Goal: Information Seeking & Learning: Learn about a topic

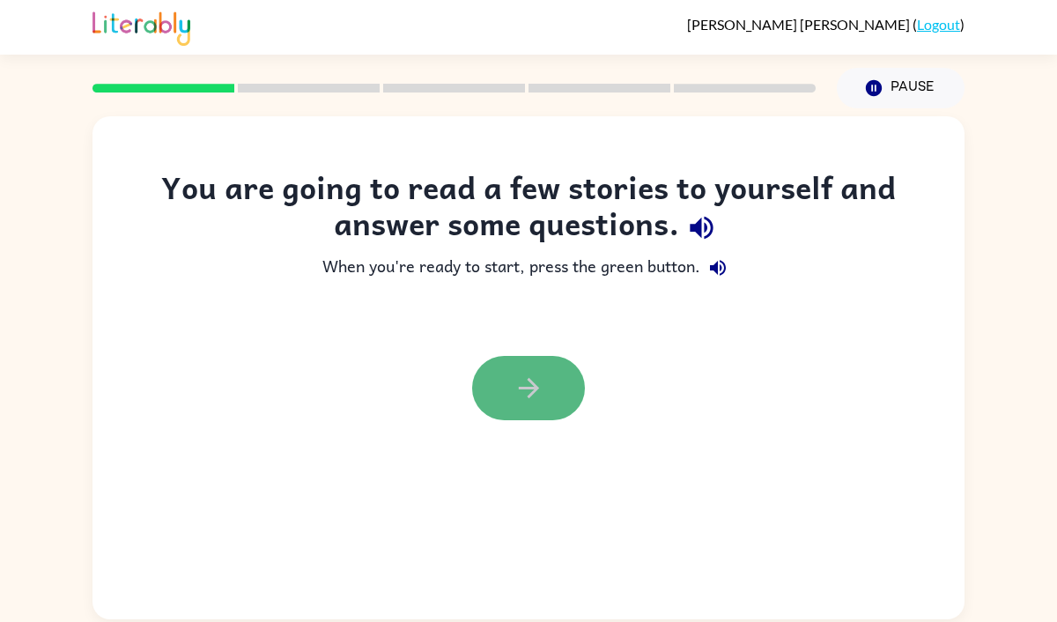
click at [529, 394] on icon "button" at bounding box center [528, 388] width 20 height 20
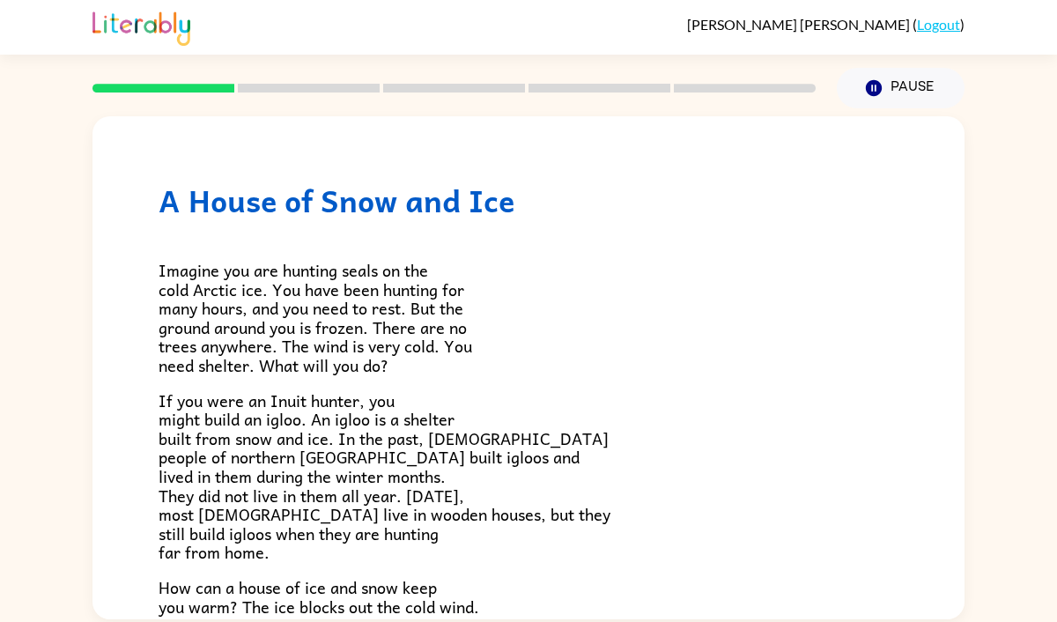
click at [233, 80] on div at bounding box center [454, 88] width 744 height 62
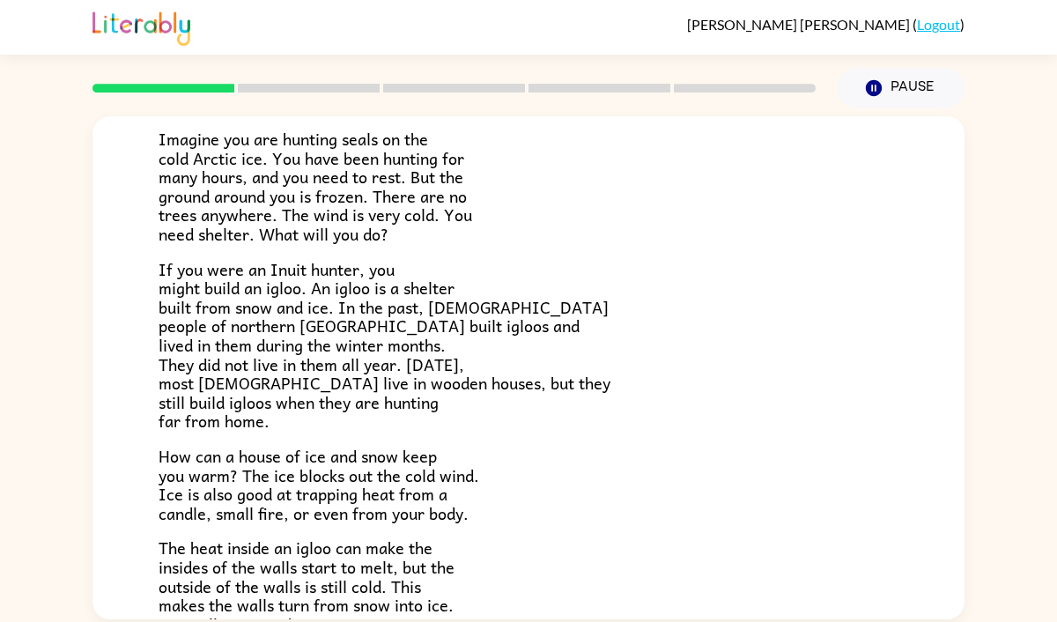
scroll to position [137, 0]
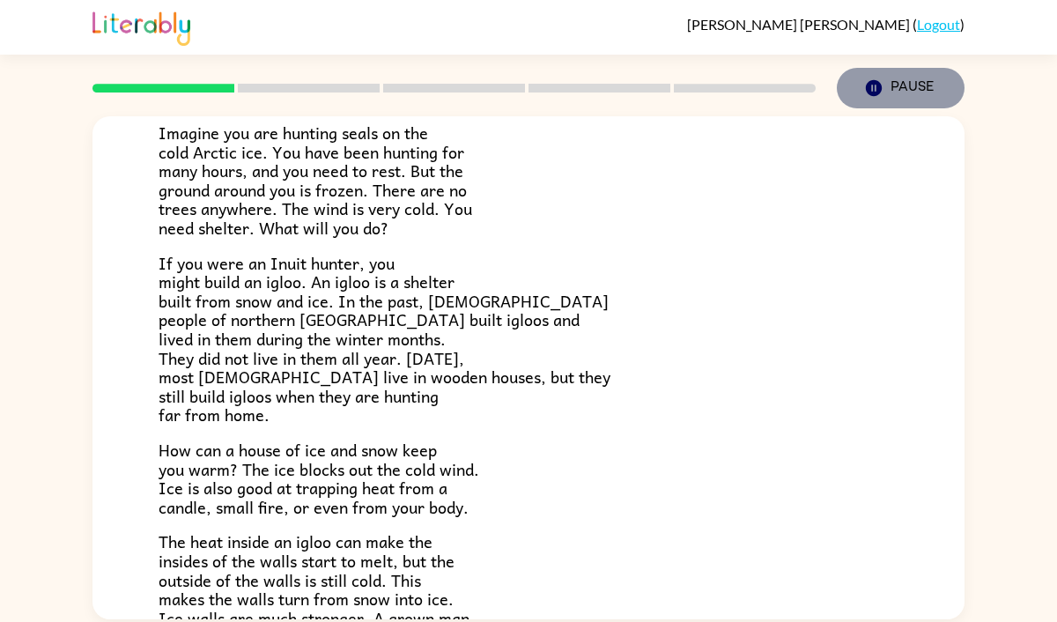
click at [875, 85] on icon "Pause" at bounding box center [873, 87] width 19 height 19
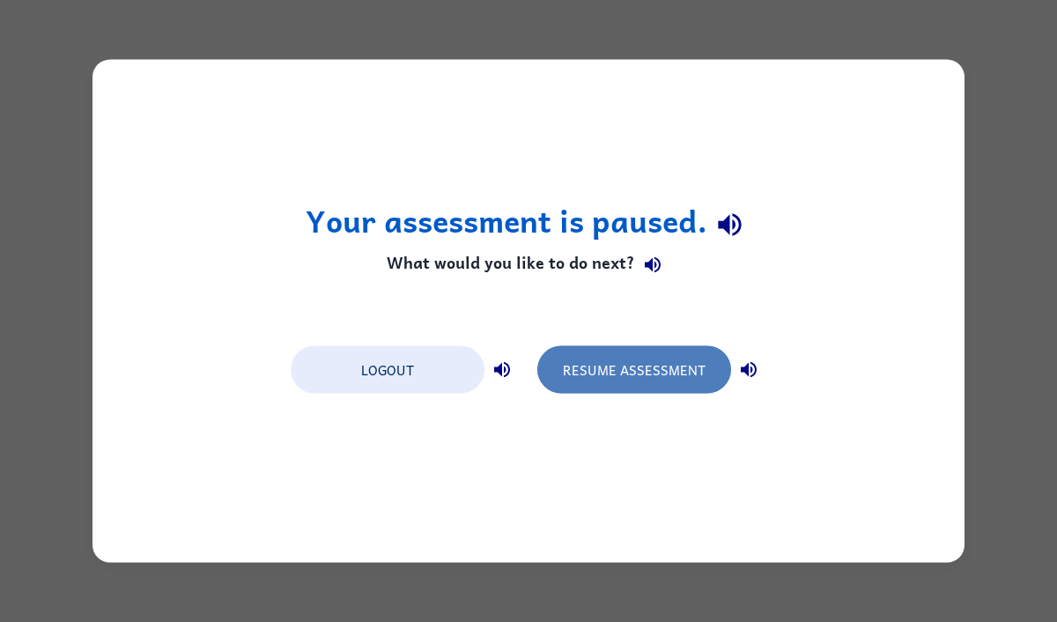
click at [587, 370] on button "Resume Assessment" at bounding box center [634, 370] width 194 height 48
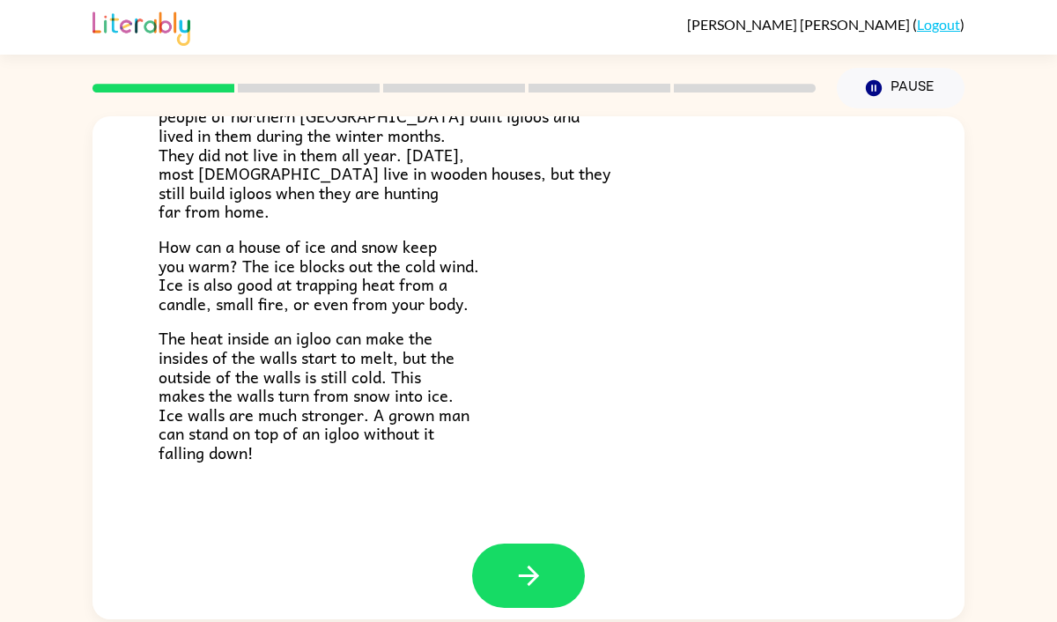
scroll to position [356, 0]
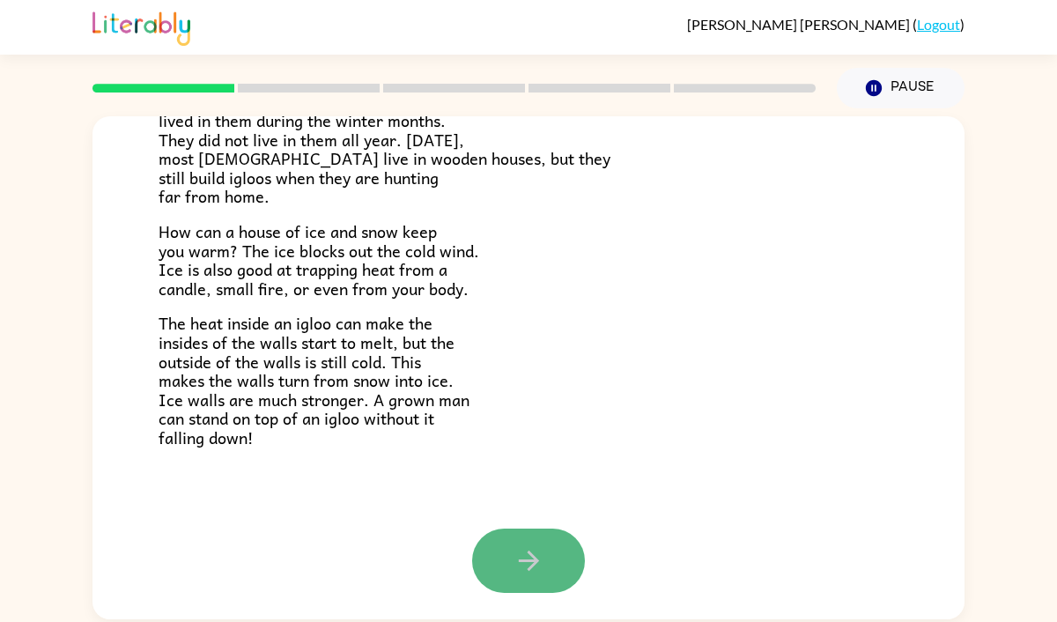
click at [514, 564] on icon "button" at bounding box center [529, 560] width 31 height 31
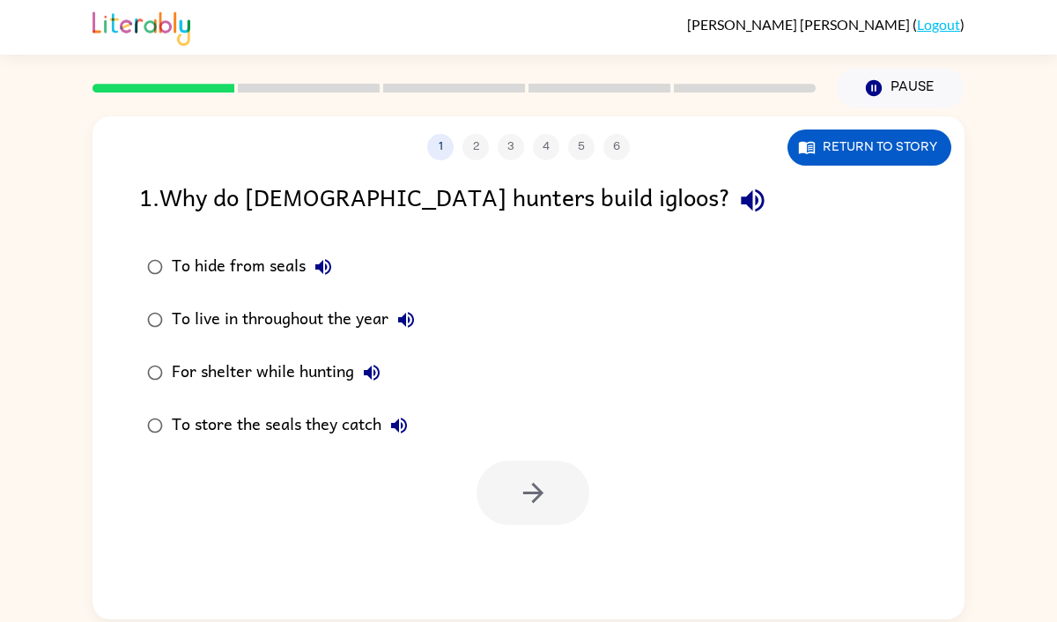
scroll to position [0, 0]
click at [325, 271] on icon "button" at bounding box center [323, 266] width 21 height 21
click at [404, 318] on icon "button" at bounding box center [406, 320] width 16 height 16
click at [372, 378] on icon "button" at bounding box center [372, 373] width 16 height 16
click at [400, 431] on icon "button" at bounding box center [399, 426] width 16 height 16
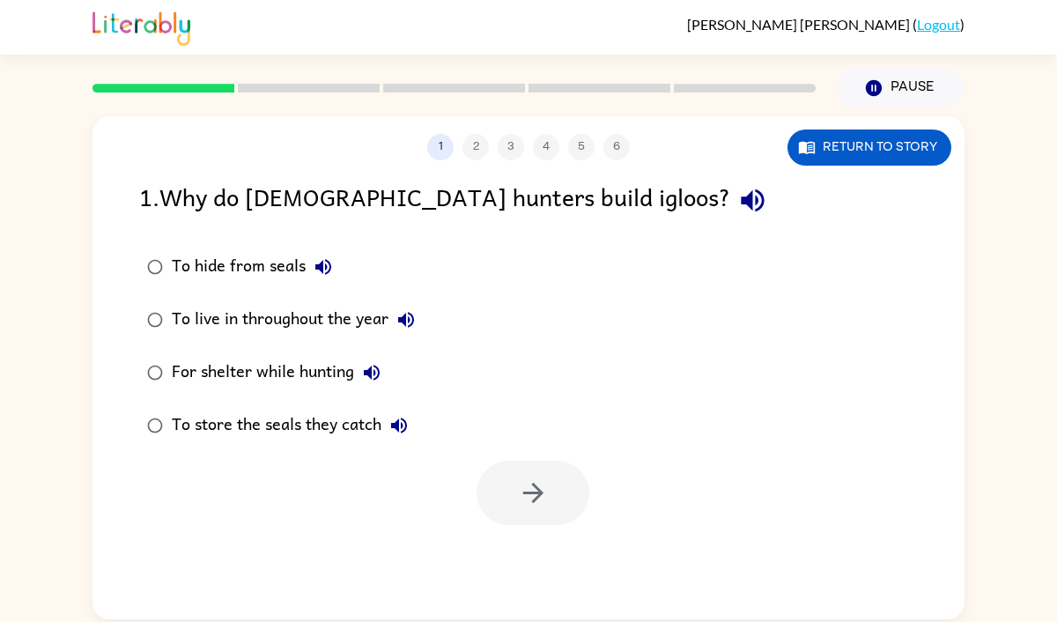
click at [375, 364] on icon "button" at bounding box center [371, 372] width 21 height 21
click at [542, 485] on icon "button" at bounding box center [533, 493] width 31 height 31
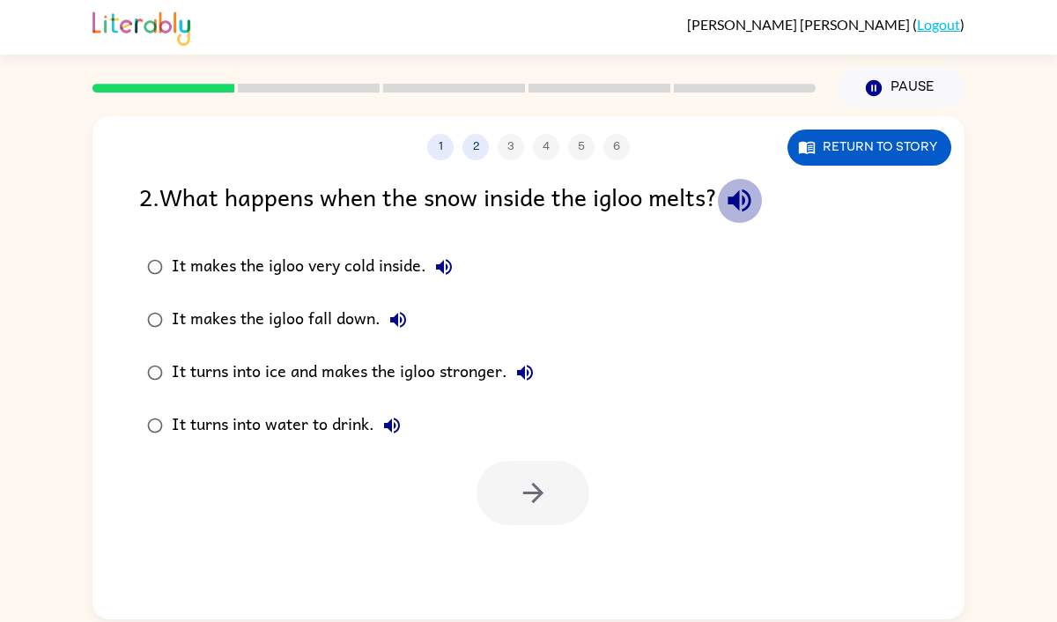
click at [750, 207] on icon "button" at bounding box center [739, 200] width 31 height 31
click at [805, 140] on icon "button" at bounding box center [807, 147] width 18 height 18
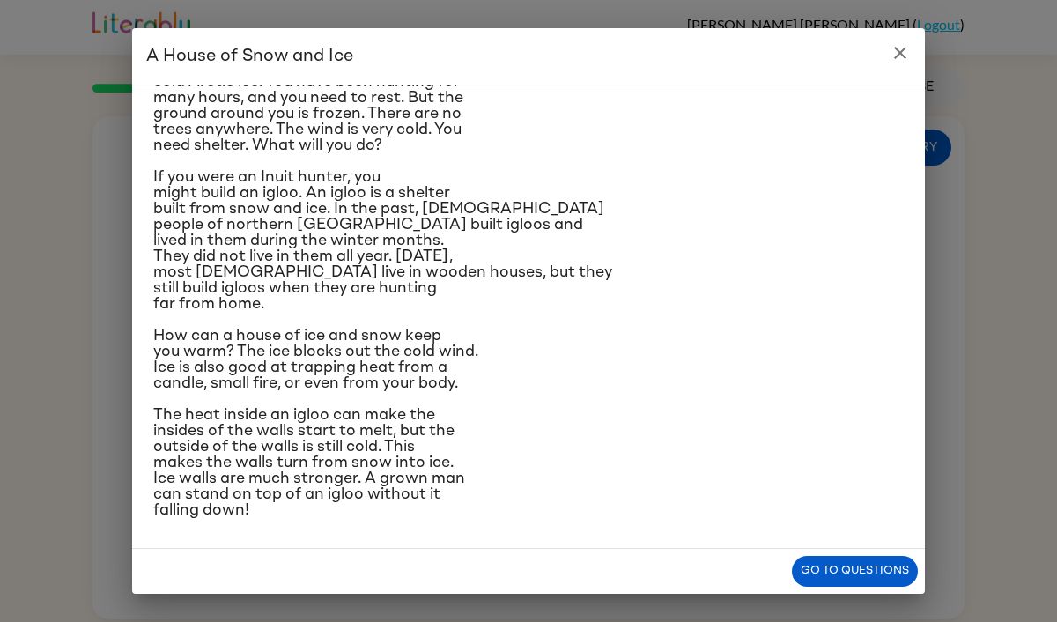
scroll to position [178, 0]
click at [871, 569] on button "Go to questions" at bounding box center [855, 571] width 126 height 31
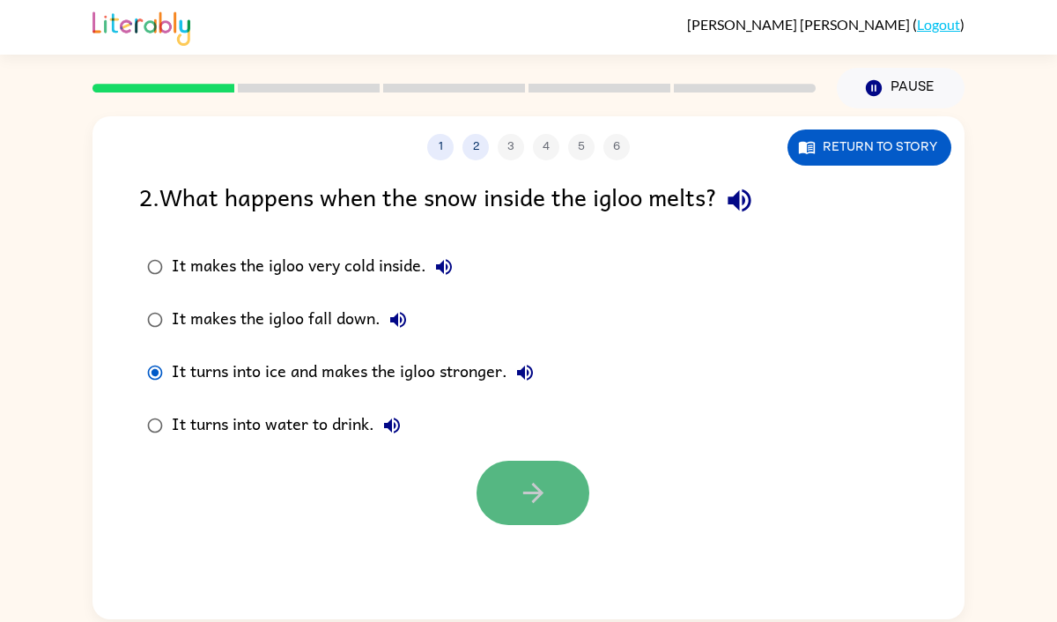
click at [522, 475] on button "button" at bounding box center [533, 493] width 113 height 64
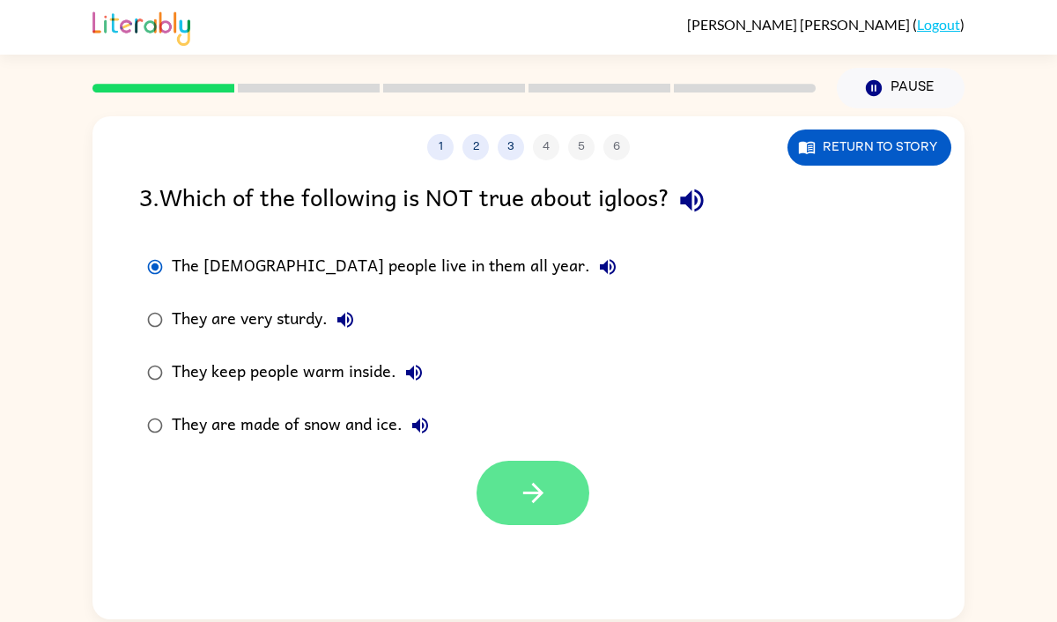
click at [511, 493] on button "button" at bounding box center [533, 493] width 113 height 64
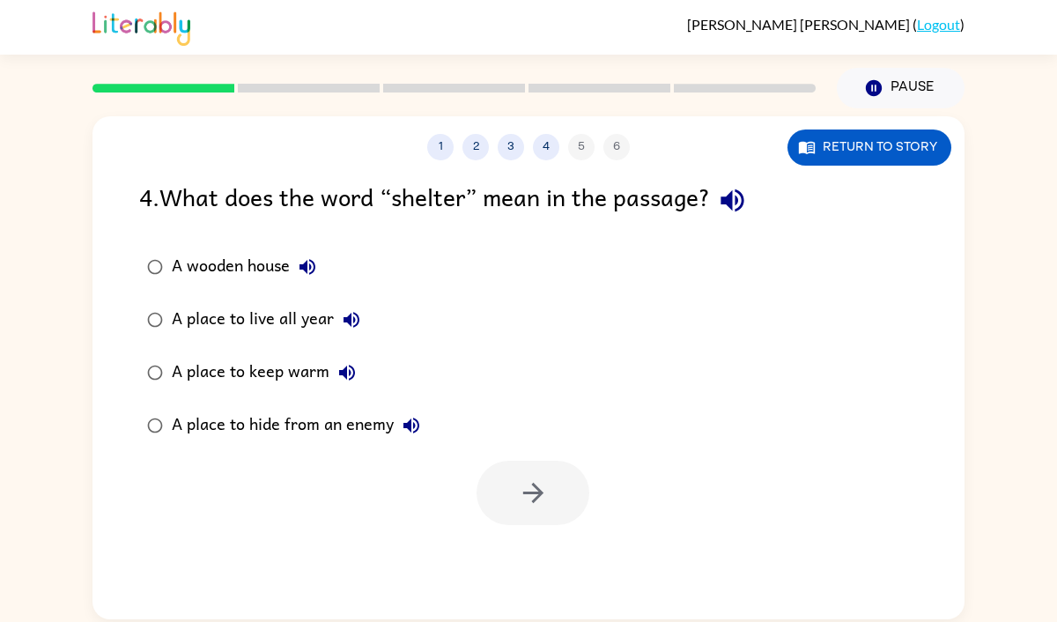
click at [727, 196] on icon "button" at bounding box center [732, 200] width 31 height 31
click at [561, 496] on button "button" at bounding box center [533, 493] width 113 height 64
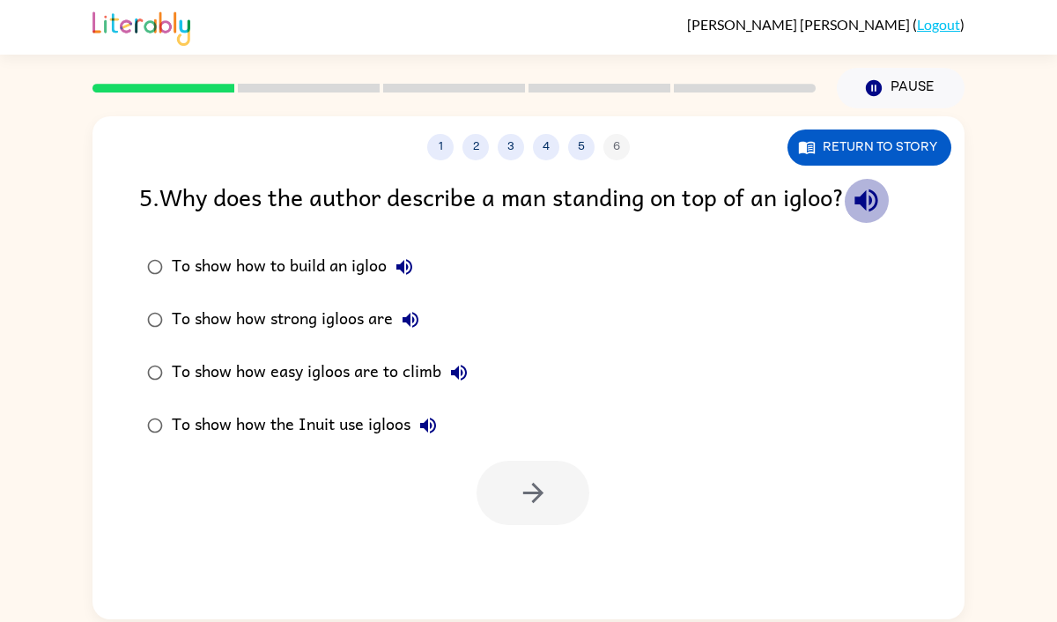
click at [877, 200] on icon "button" at bounding box center [866, 200] width 23 height 23
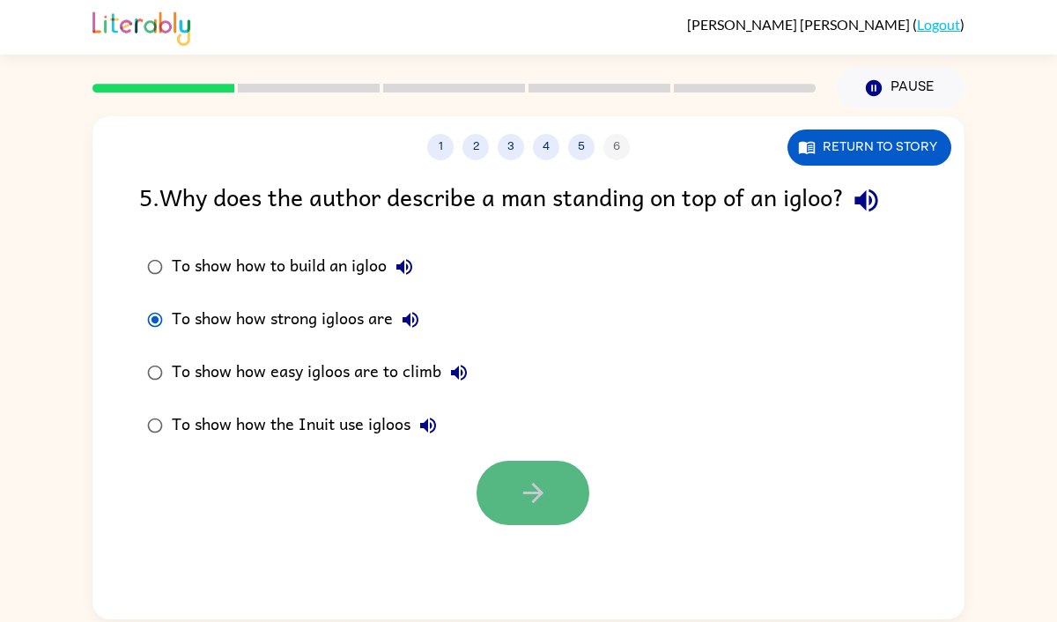
click at [518, 485] on icon "button" at bounding box center [533, 493] width 31 height 31
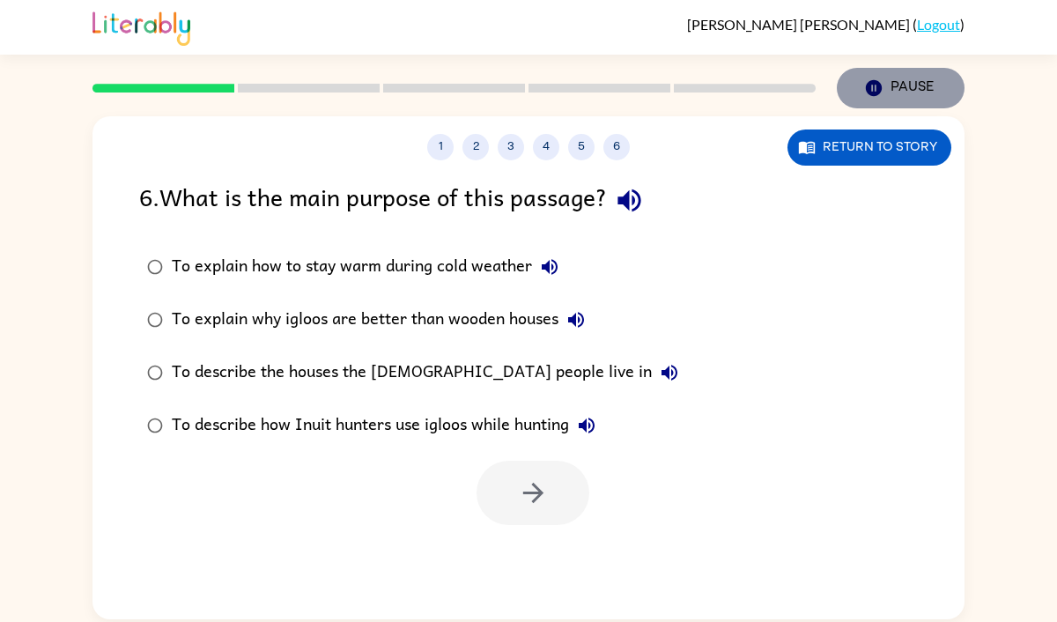
click at [878, 83] on icon "button" at bounding box center [874, 88] width 16 height 16
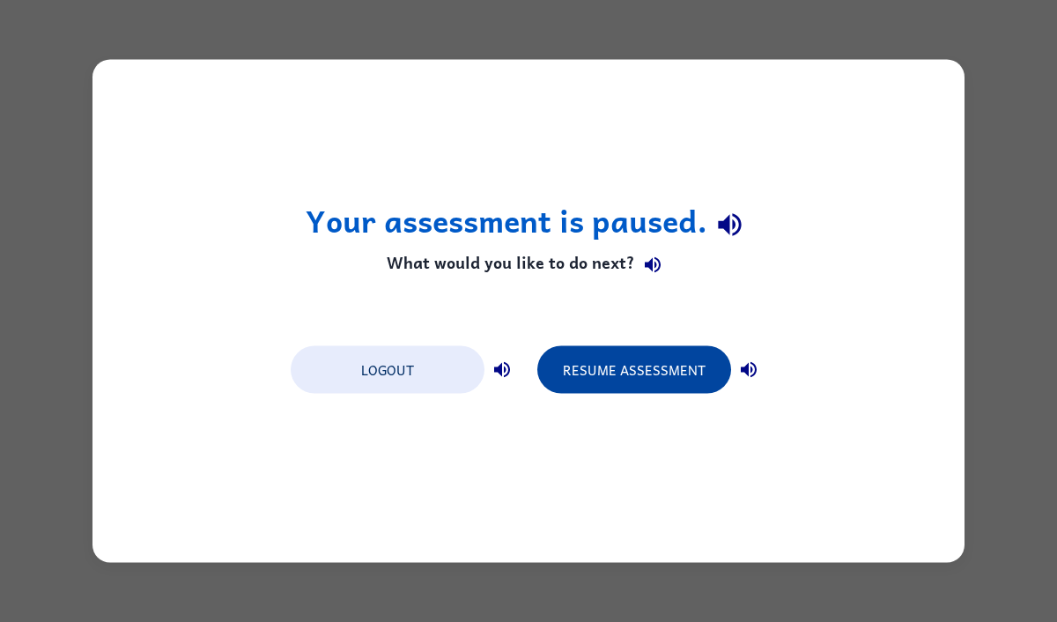
click at [671, 387] on button "Resume Assessment" at bounding box center [634, 370] width 194 height 48
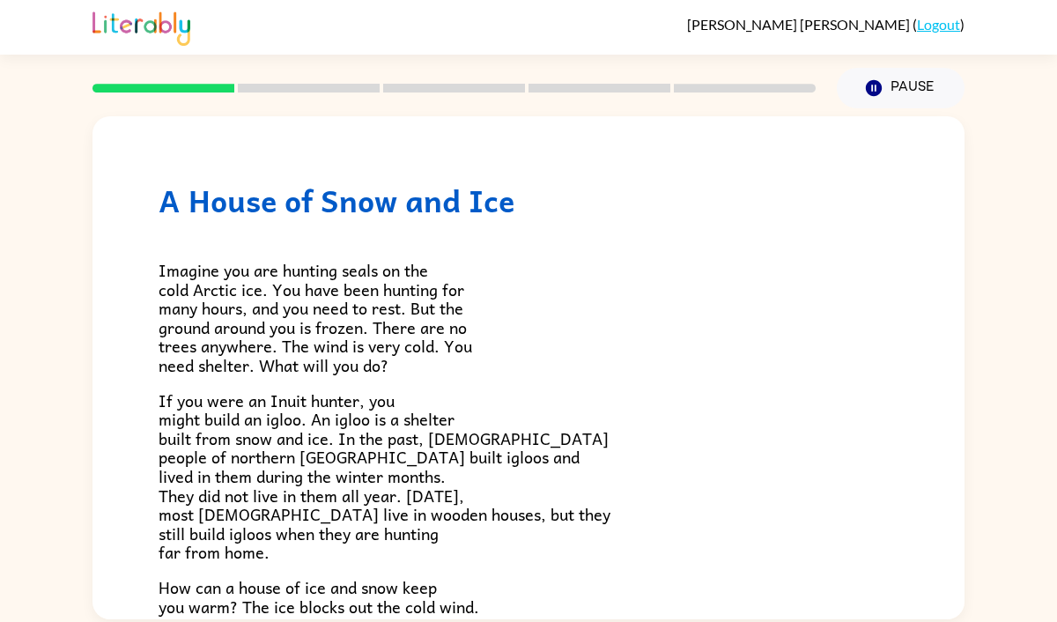
scroll to position [356, 0]
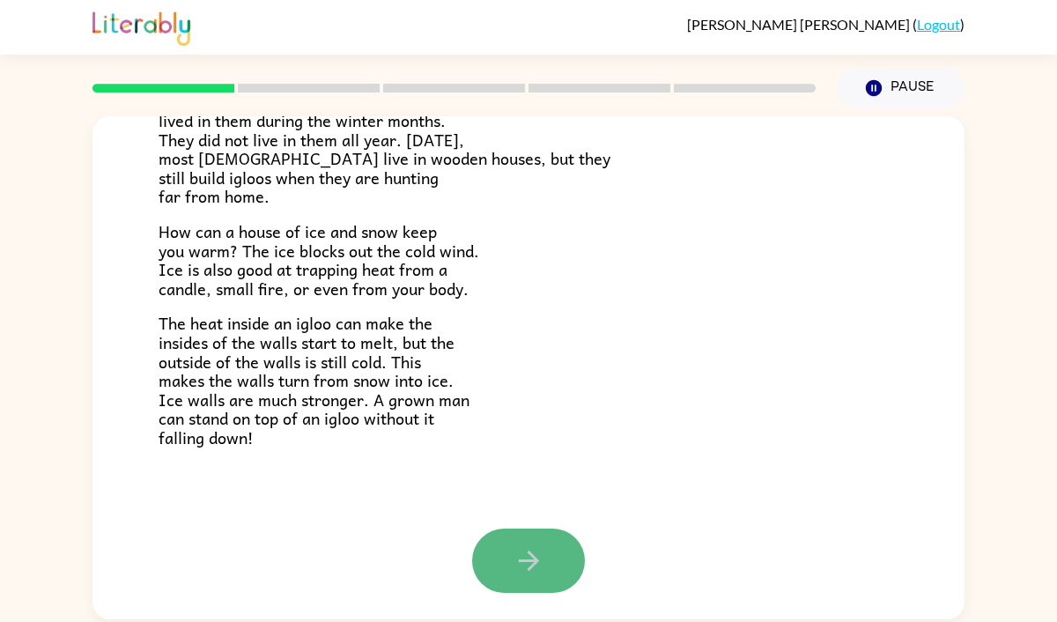
click at [540, 577] on button "button" at bounding box center [528, 561] width 113 height 64
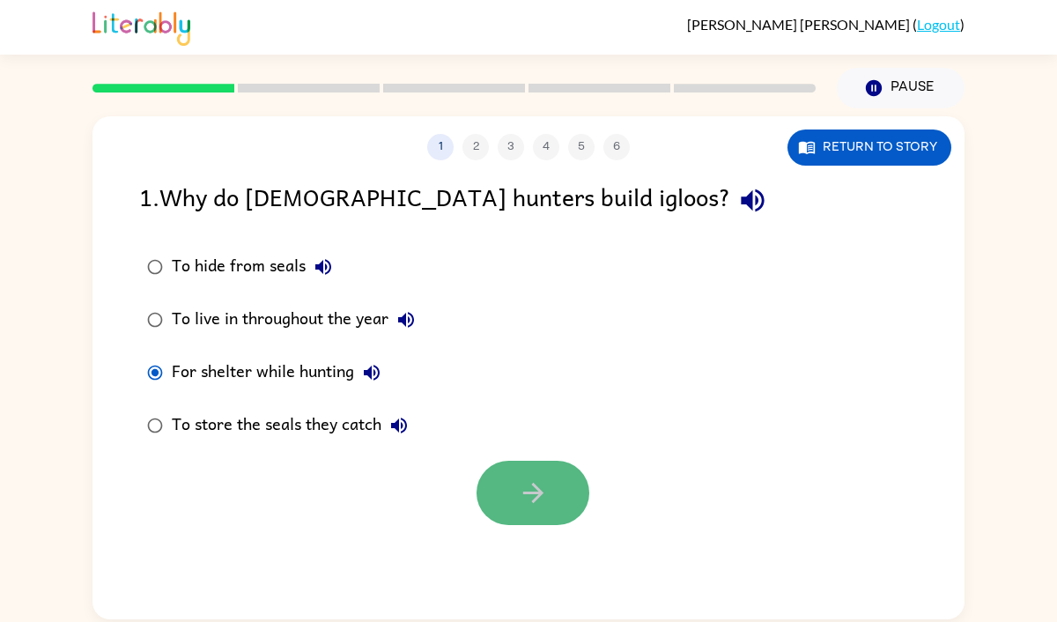
click at [523, 492] on icon "button" at bounding box center [532, 493] width 20 height 20
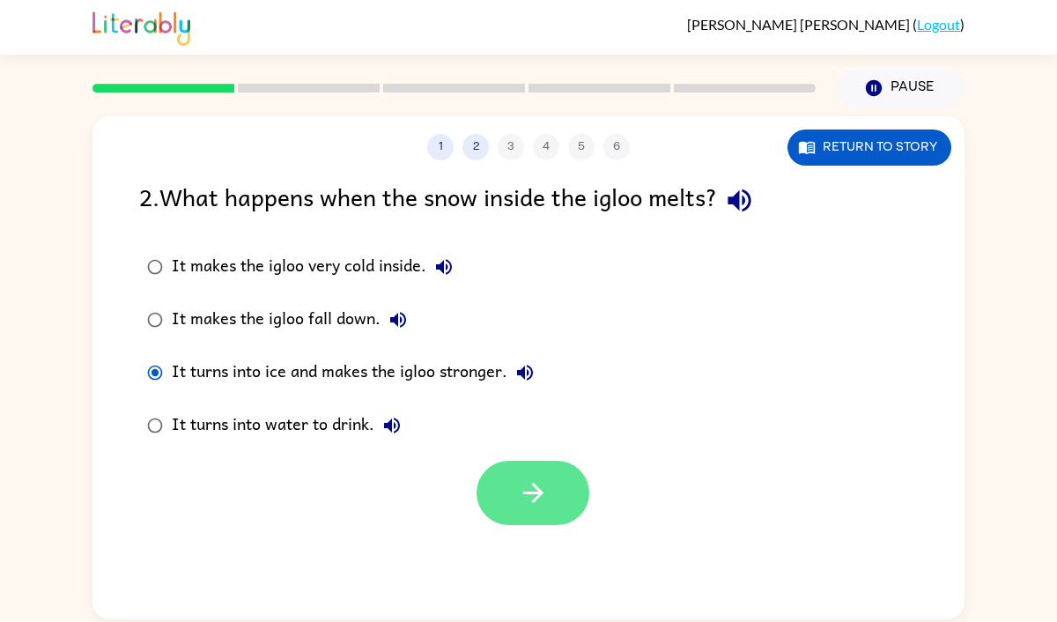
click at [567, 477] on button "button" at bounding box center [533, 493] width 113 height 64
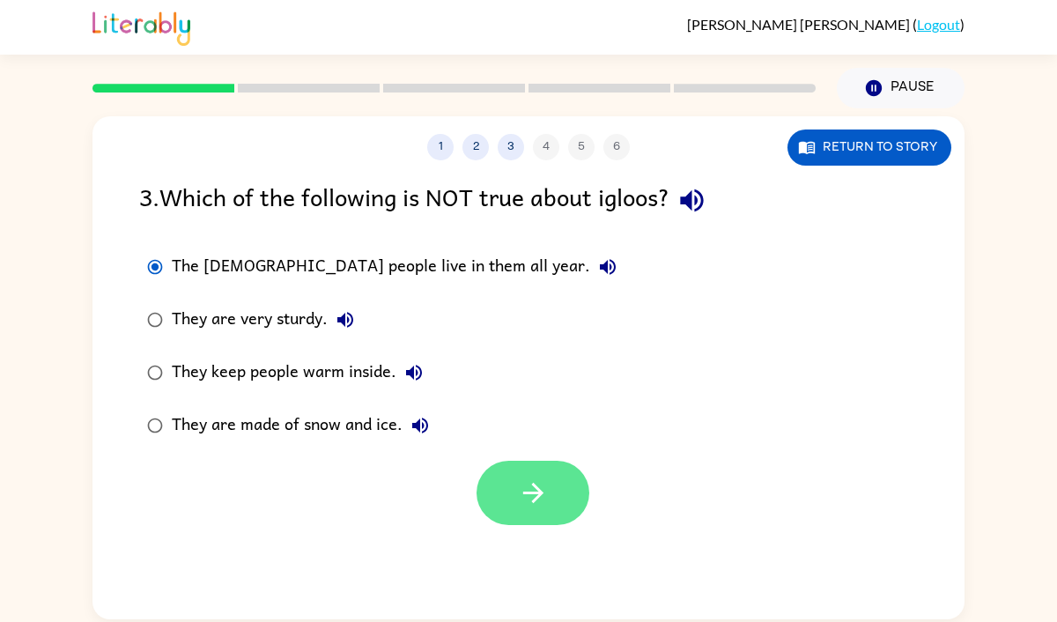
click at [539, 516] on button "button" at bounding box center [533, 493] width 113 height 64
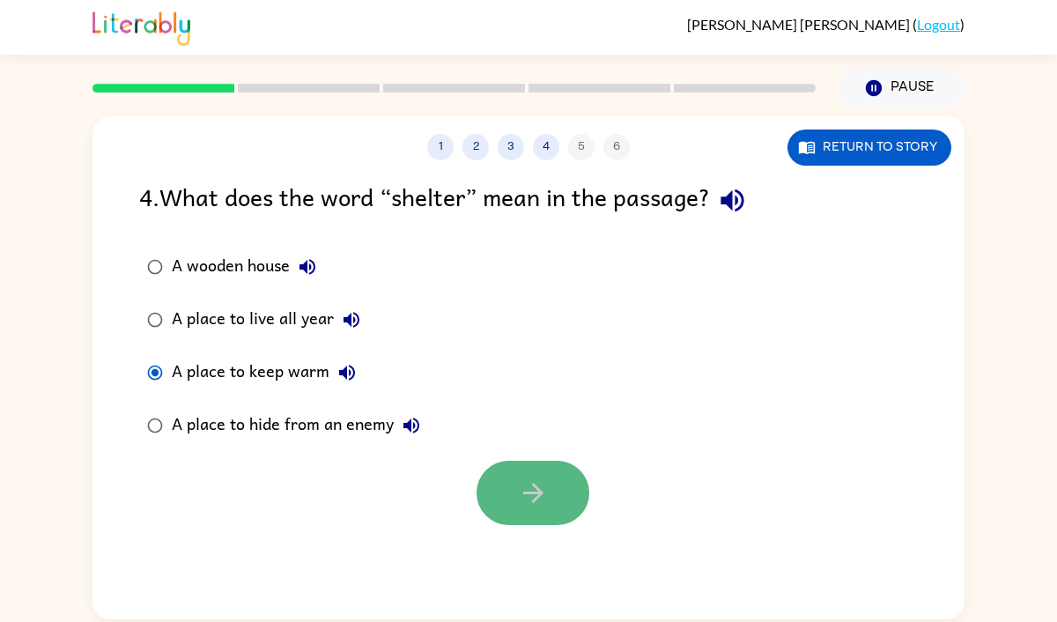
click at [546, 517] on button "button" at bounding box center [533, 493] width 113 height 64
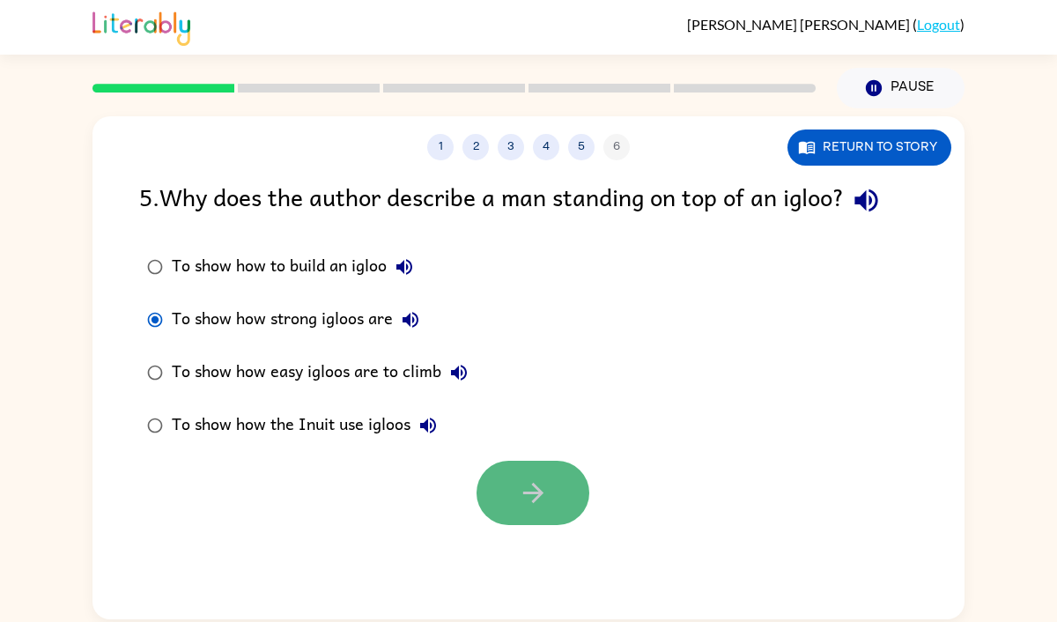
click at [522, 500] on icon "button" at bounding box center [533, 493] width 31 height 31
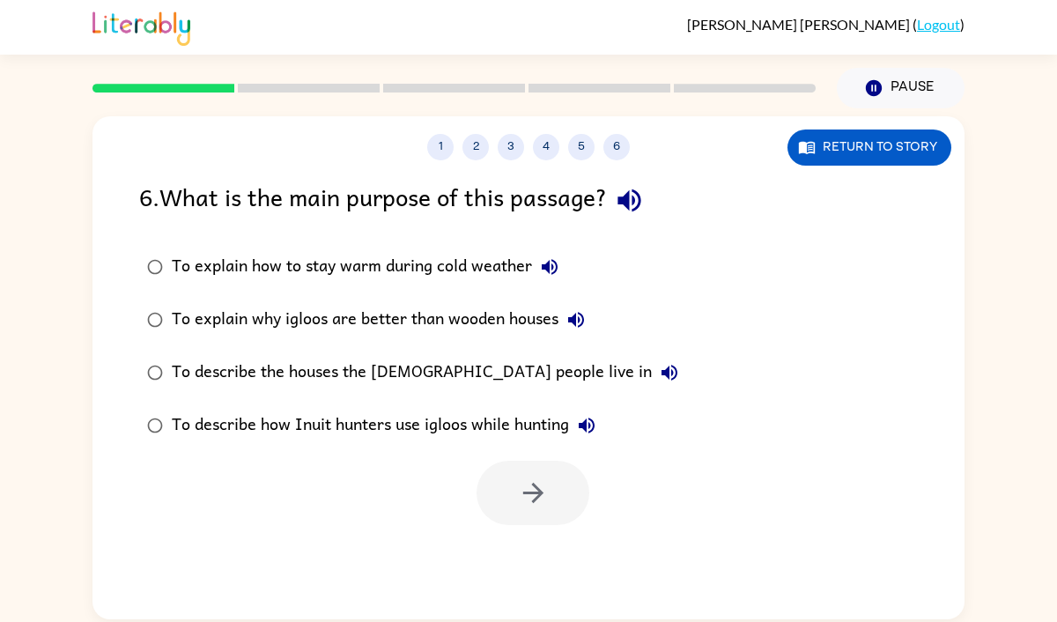
click at [519, 494] on div at bounding box center [533, 493] width 113 height 64
click at [514, 496] on button "button" at bounding box center [533, 493] width 113 height 64
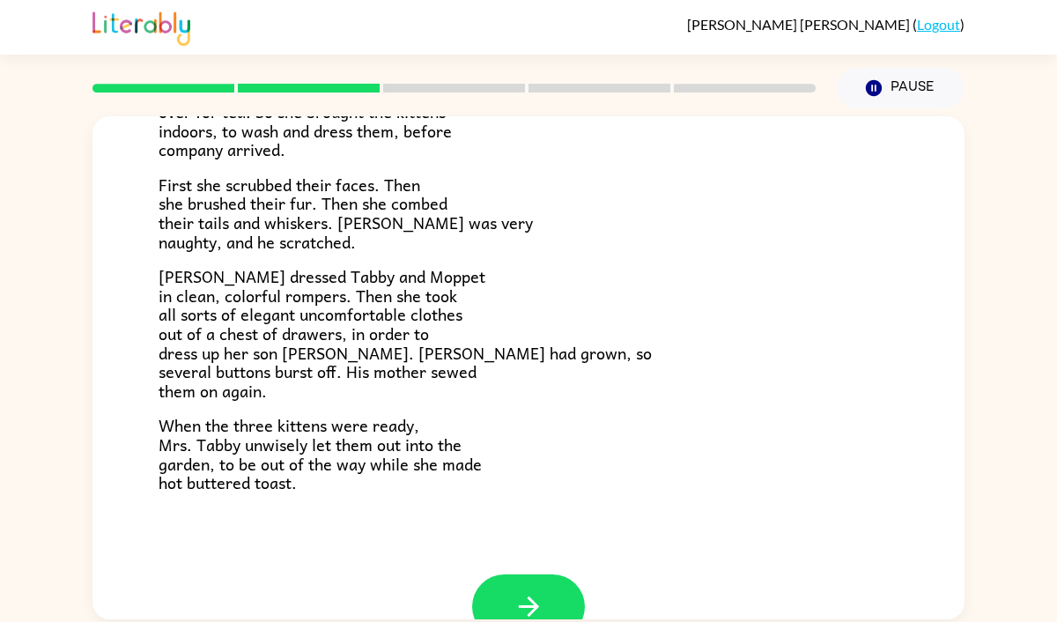
scroll to position [259, 0]
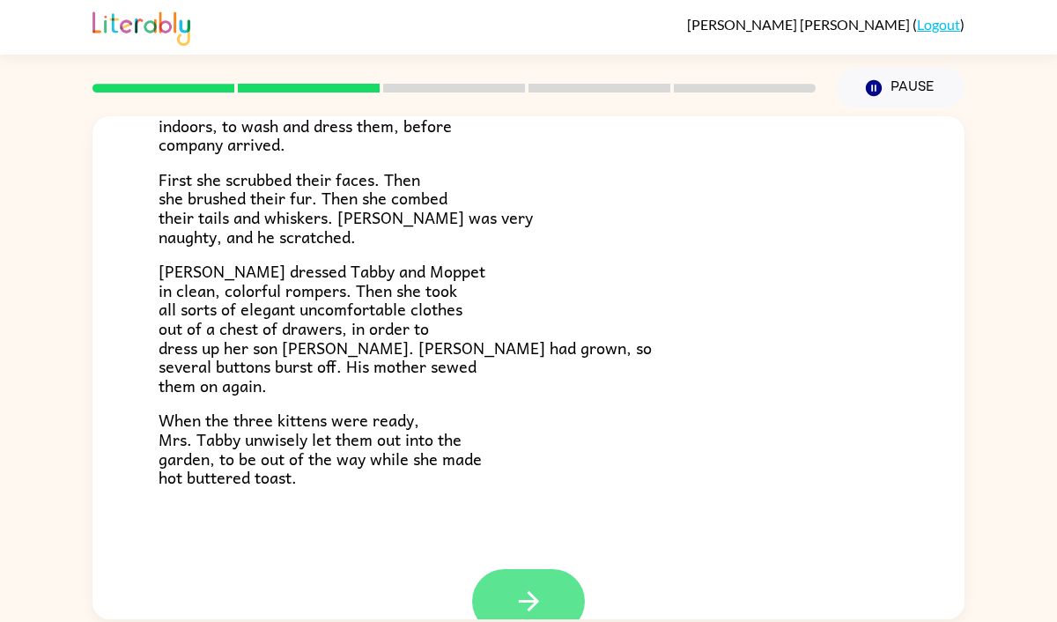
click at [547, 589] on button "button" at bounding box center [528, 601] width 113 height 64
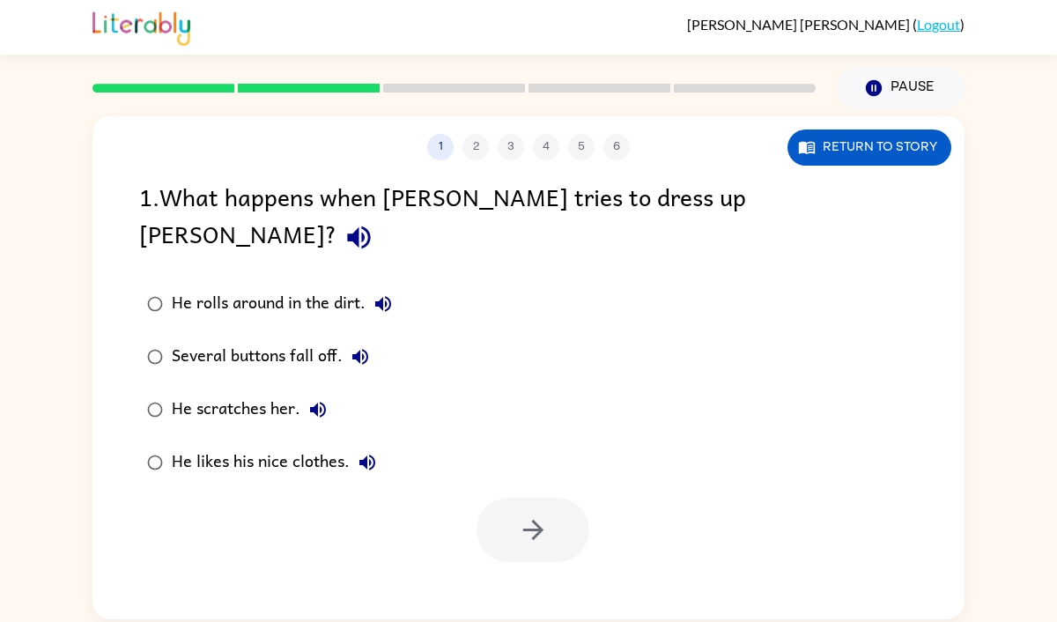
scroll to position [0, 0]
click at [556, 498] on button "button" at bounding box center [533, 530] width 113 height 64
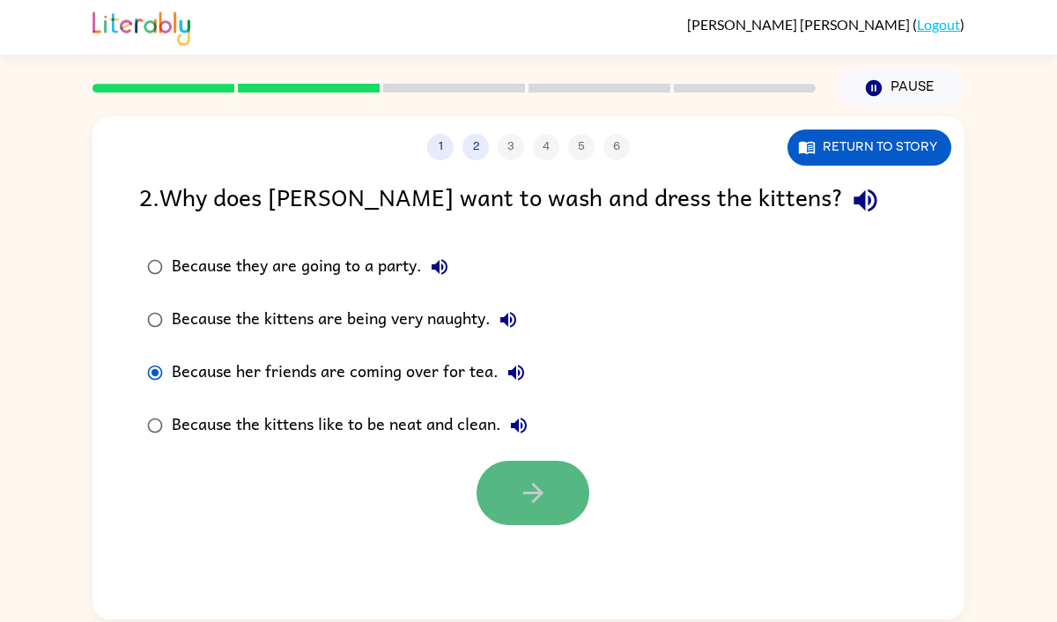
click at [527, 497] on icon "button" at bounding box center [533, 493] width 31 height 31
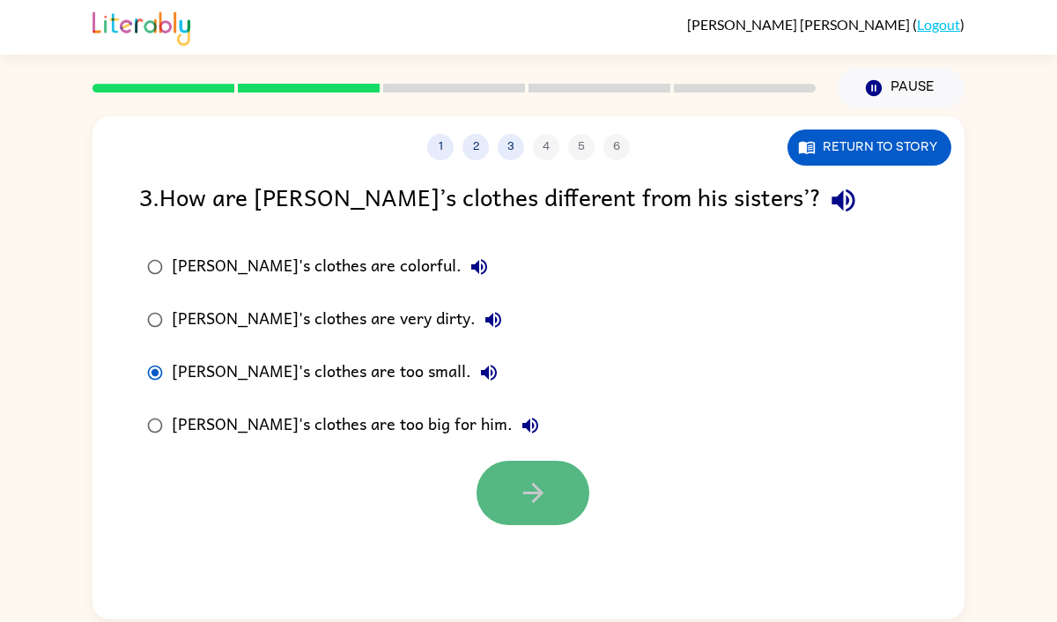
click at [526, 484] on icon "button" at bounding box center [533, 493] width 31 height 31
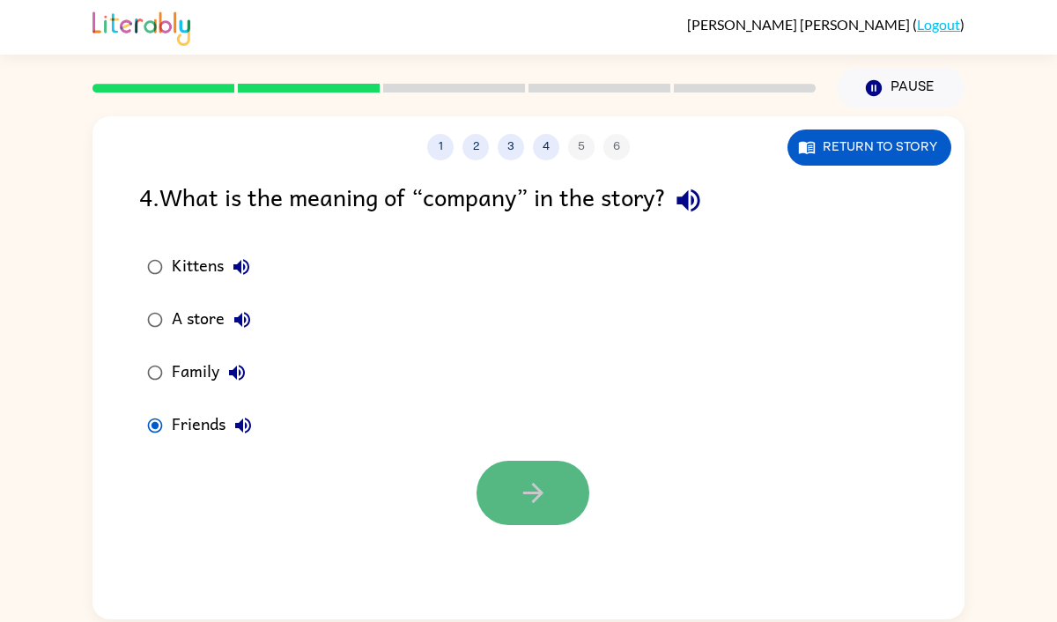
click at [500, 507] on button "button" at bounding box center [533, 493] width 113 height 64
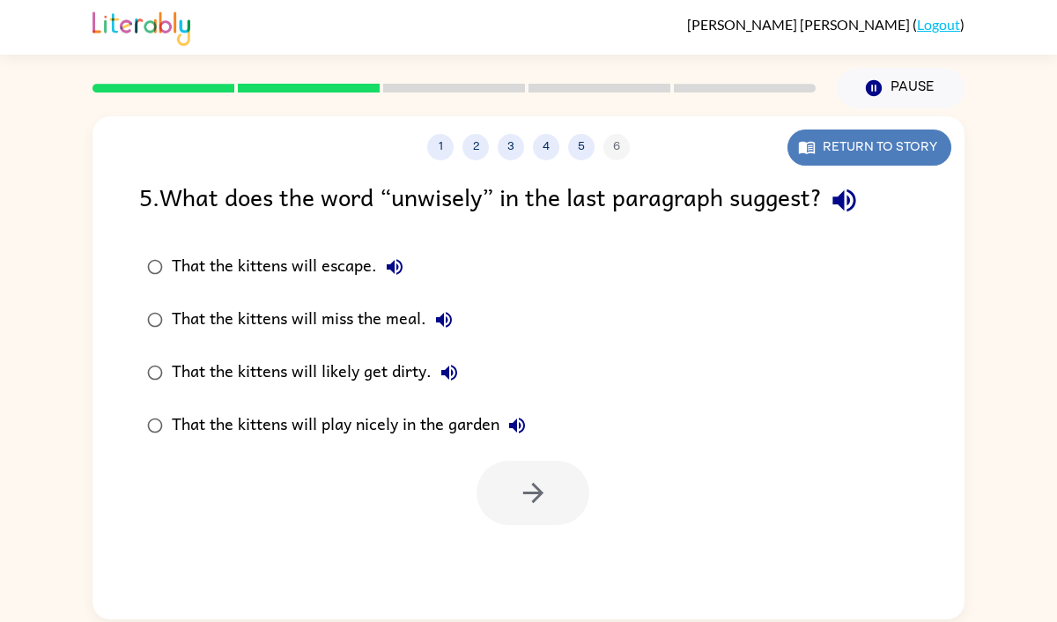
click at [895, 141] on button "Return to story" at bounding box center [870, 148] width 164 height 36
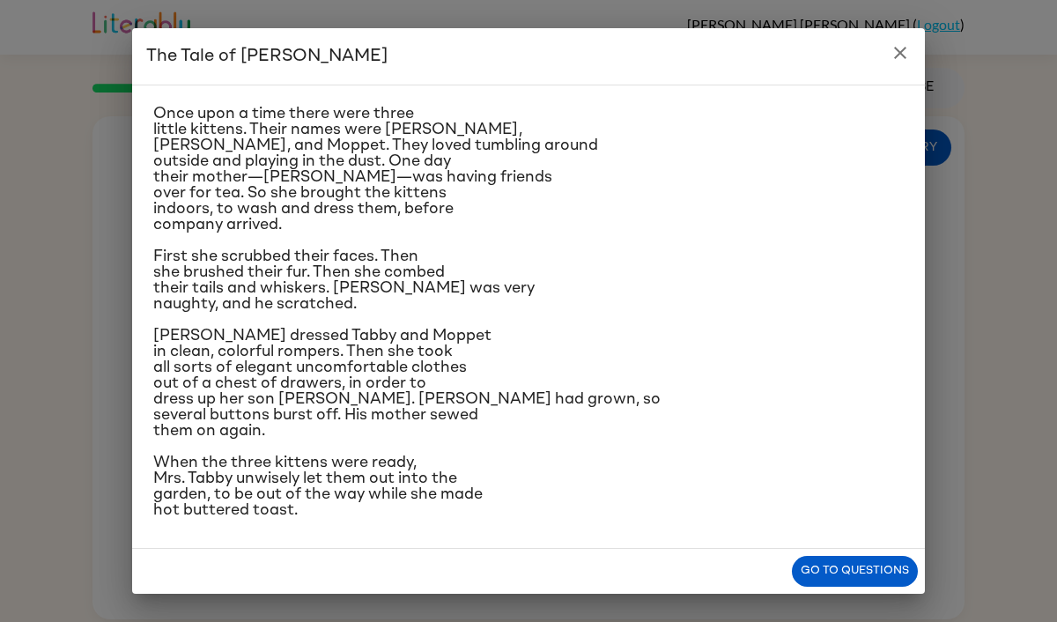
scroll to position [147, 0]
click at [841, 574] on button "Go to questions" at bounding box center [855, 571] width 126 height 31
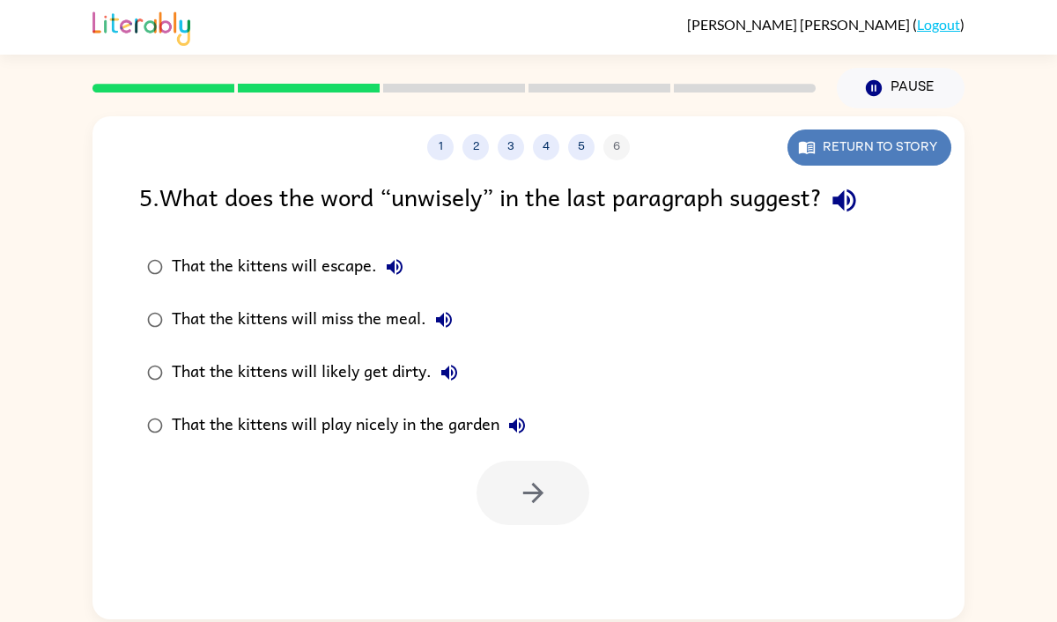
click at [854, 140] on button "Return to story" at bounding box center [870, 148] width 164 height 36
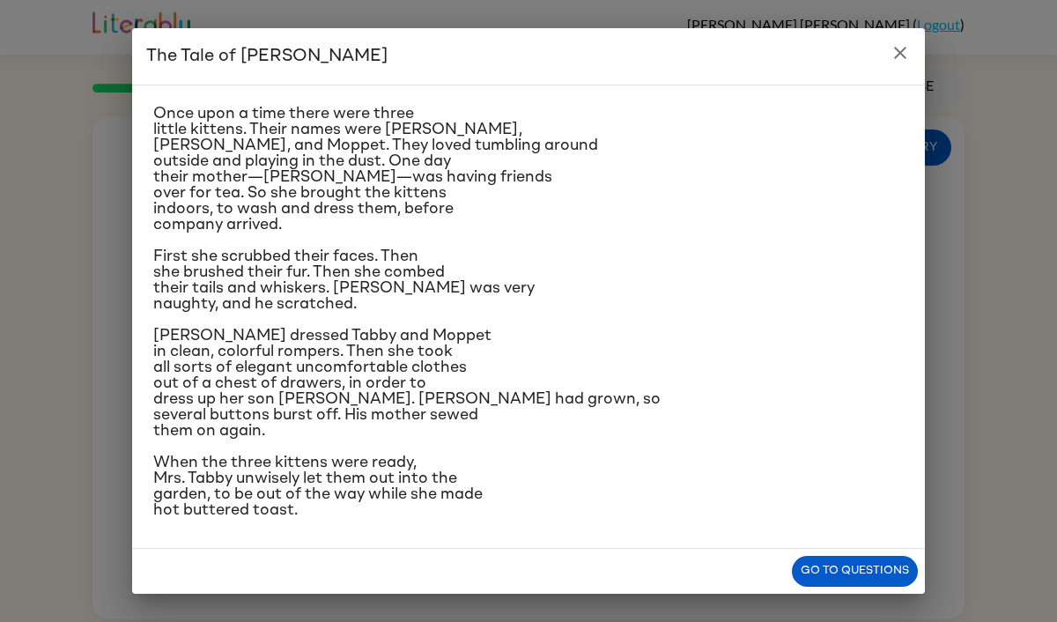
scroll to position [0, 0]
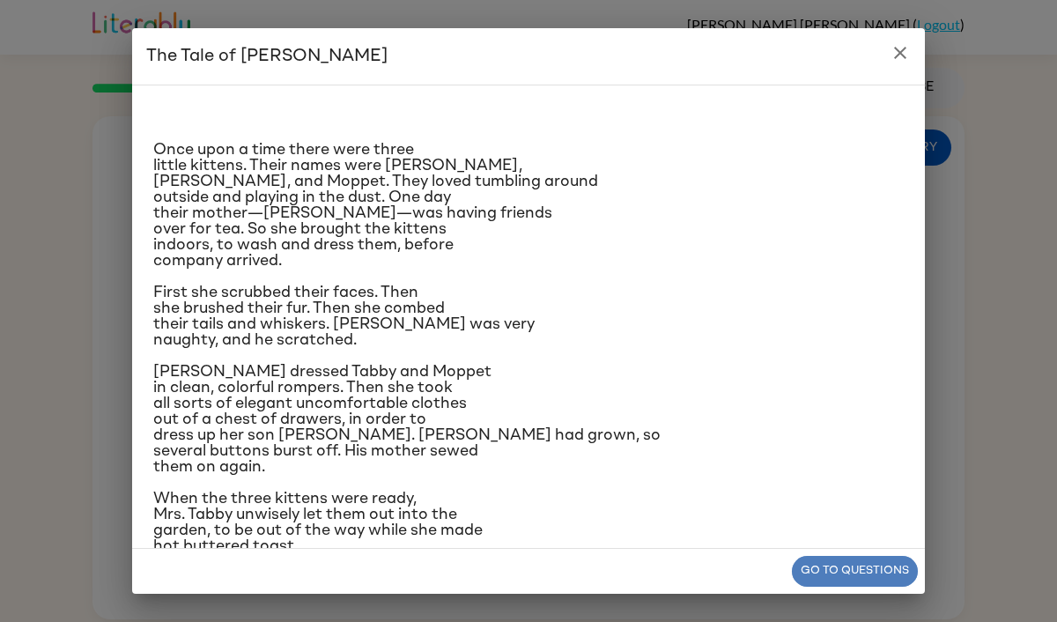
click at [835, 574] on button "Go to questions" at bounding box center [855, 571] width 126 height 31
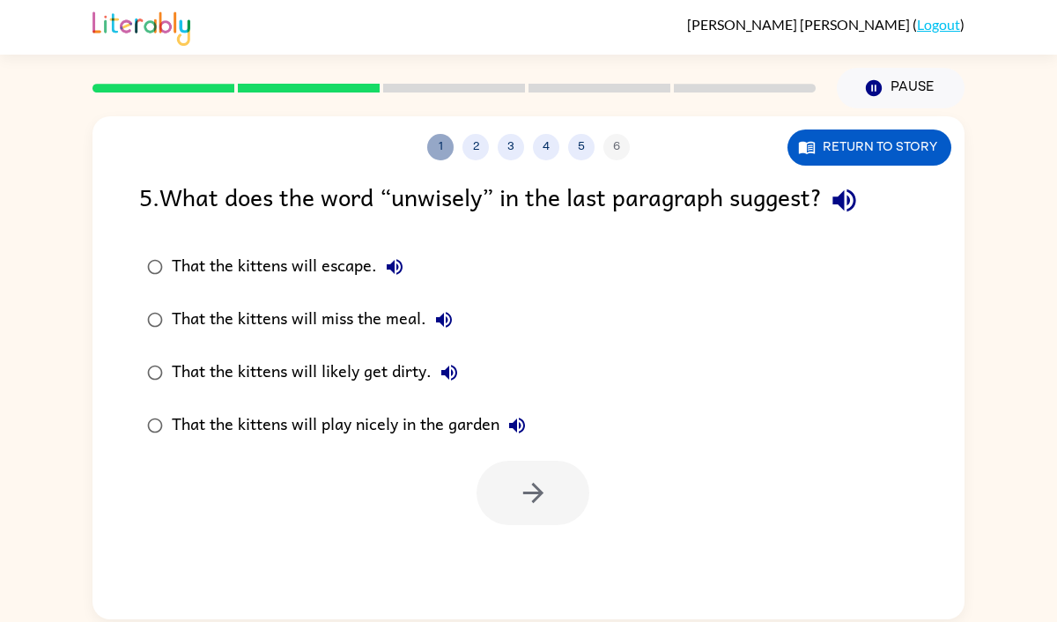
click at [433, 144] on button "1" at bounding box center [440, 147] width 26 height 26
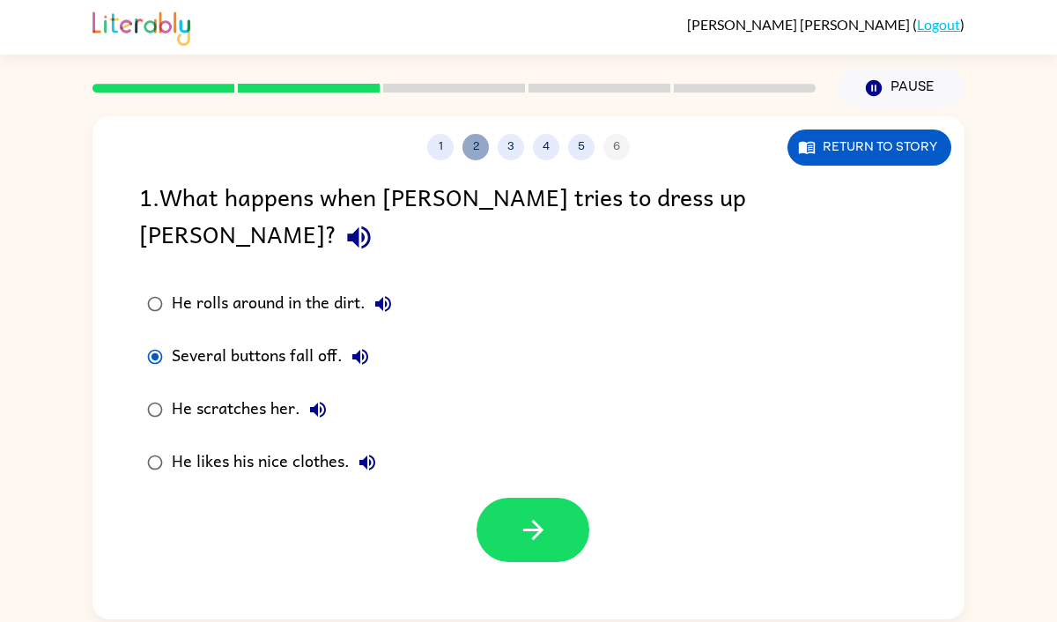
click at [477, 152] on button "2" at bounding box center [476, 147] width 26 height 26
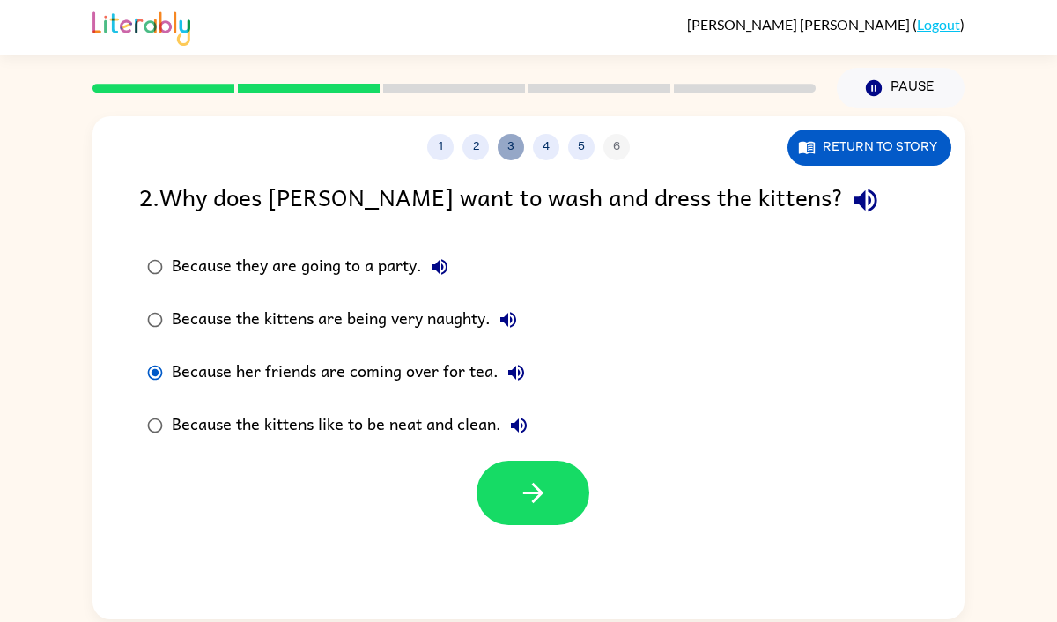
click at [513, 150] on button "3" at bounding box center [511, 147] width 26 height 26
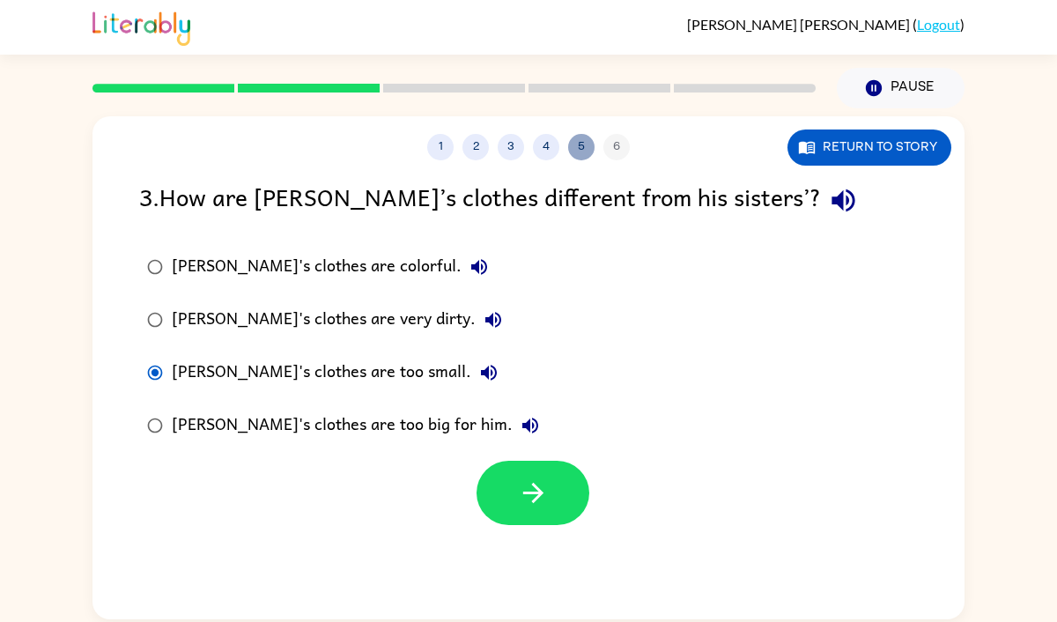
click at [584, 146] on button "5" at bounding box center [581, 147] width 26 height 26
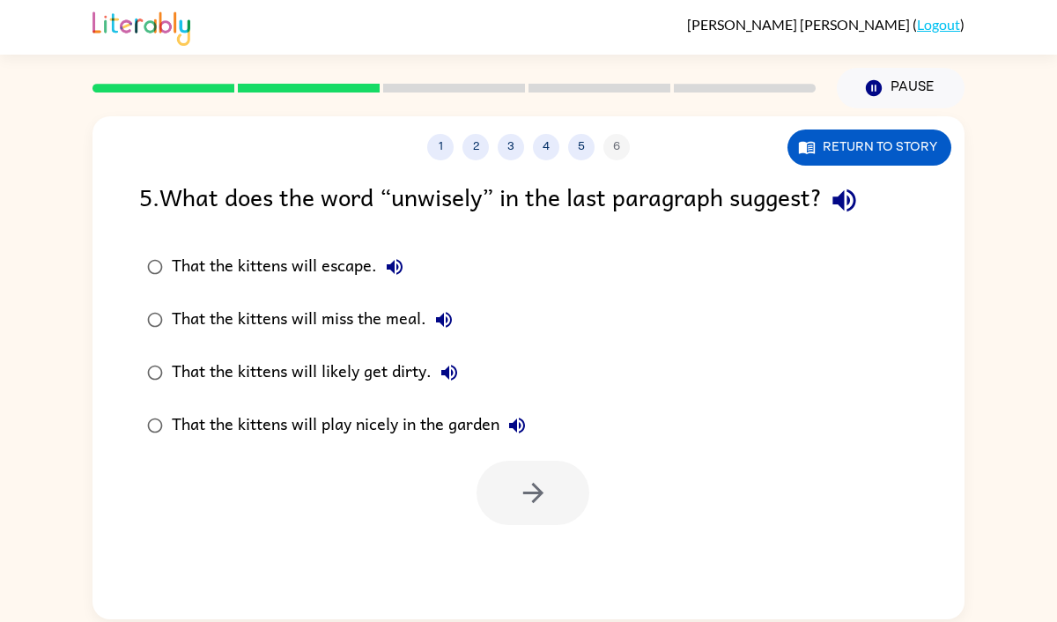
click at [603, 144] on div "1 2 3 4 5 6" at bounding box center [529, 147] width 872 height 26
click at [614, 147] on div "1 2 3 4 5 6" at bounding box center [529, 147] width 872 height 26
click at [530, 490] on icon "button" at bounding box center [533, 493] width 31 height 31
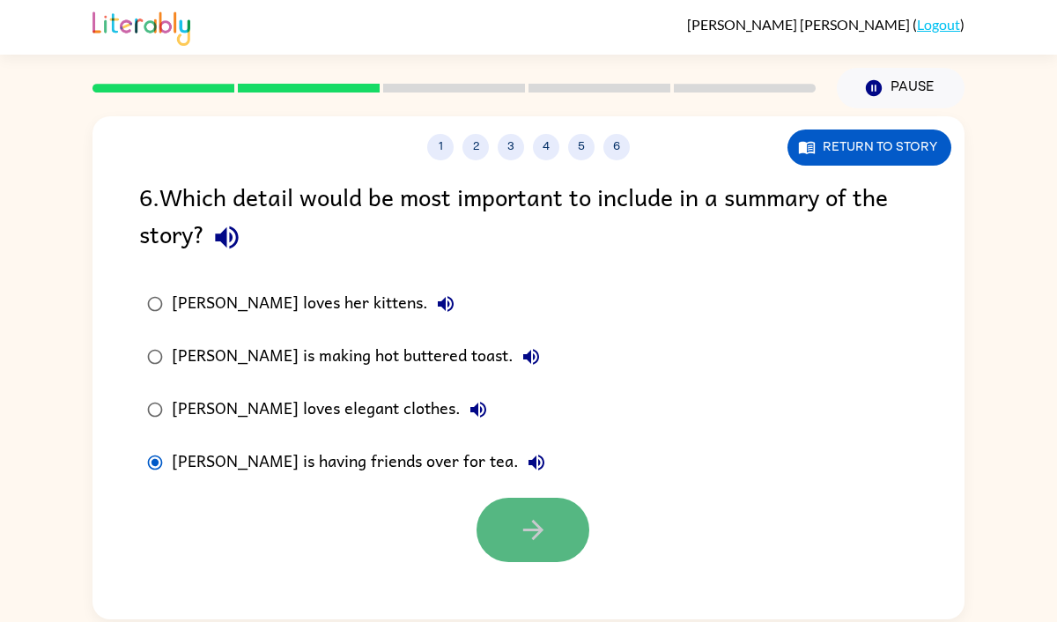
click at [532, 534] on icon "button" at bounding box center [533, 530] width 31 height 31
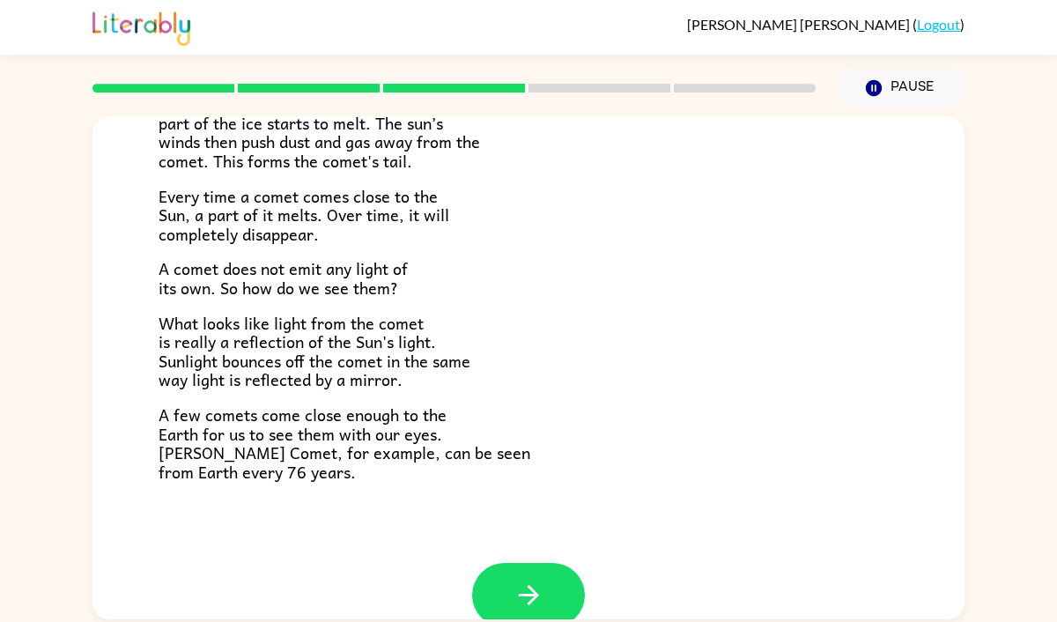
scroll to position [329, 0]
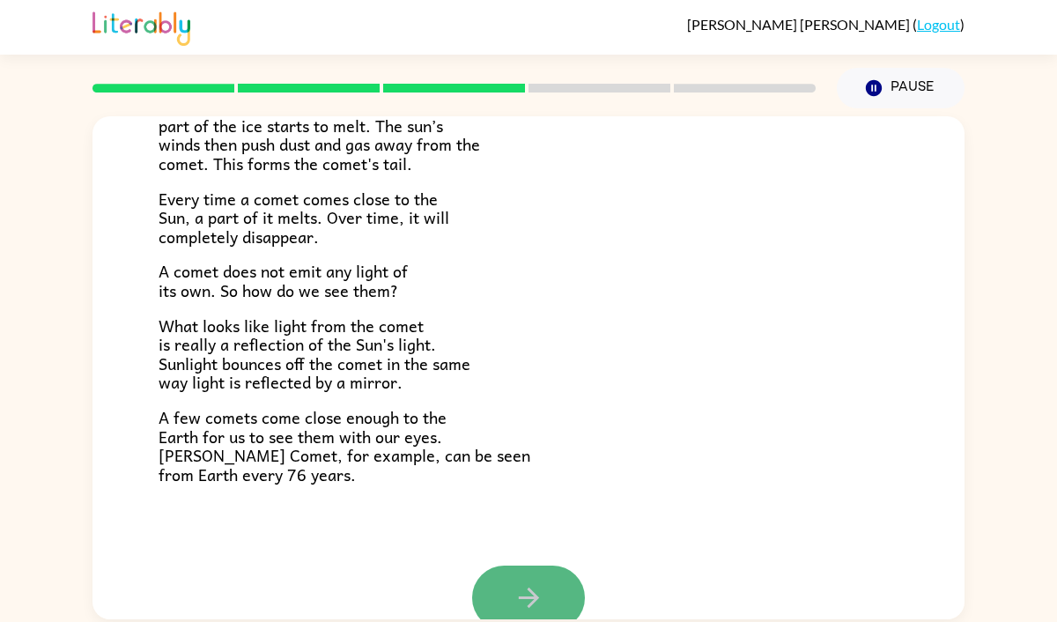
click at [543, 598] on icon "button" at bounding box center [529, 597] width 31 height 31
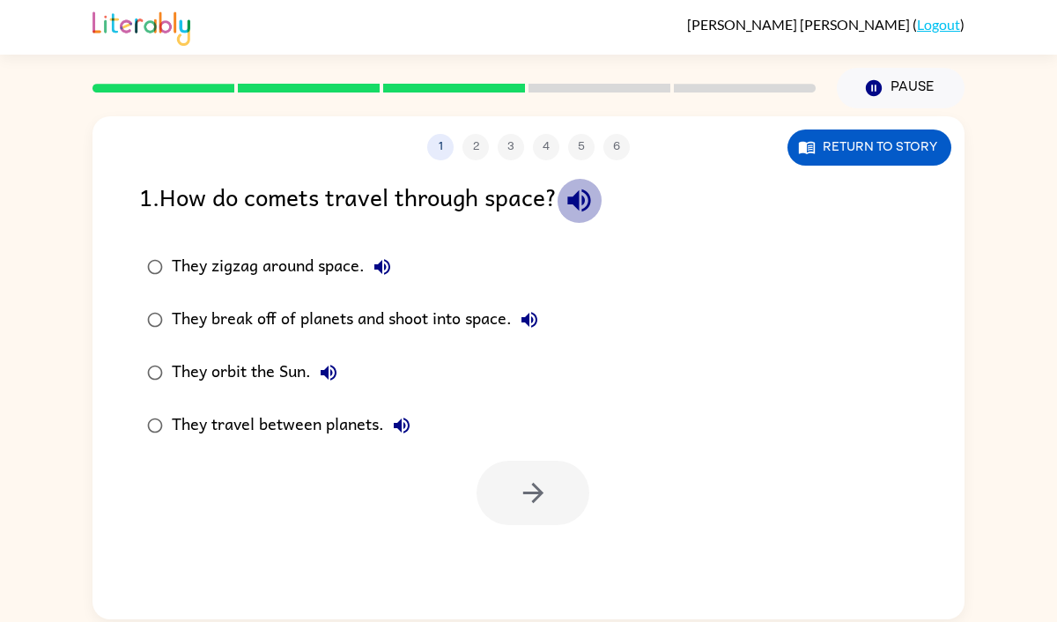
click at [586, 208] on icon "button" at bounding box center [578, 200] width 23 height 23
click at [894, 144] on button "Return to story" at bounding box center [870, 148] width 164 height 36
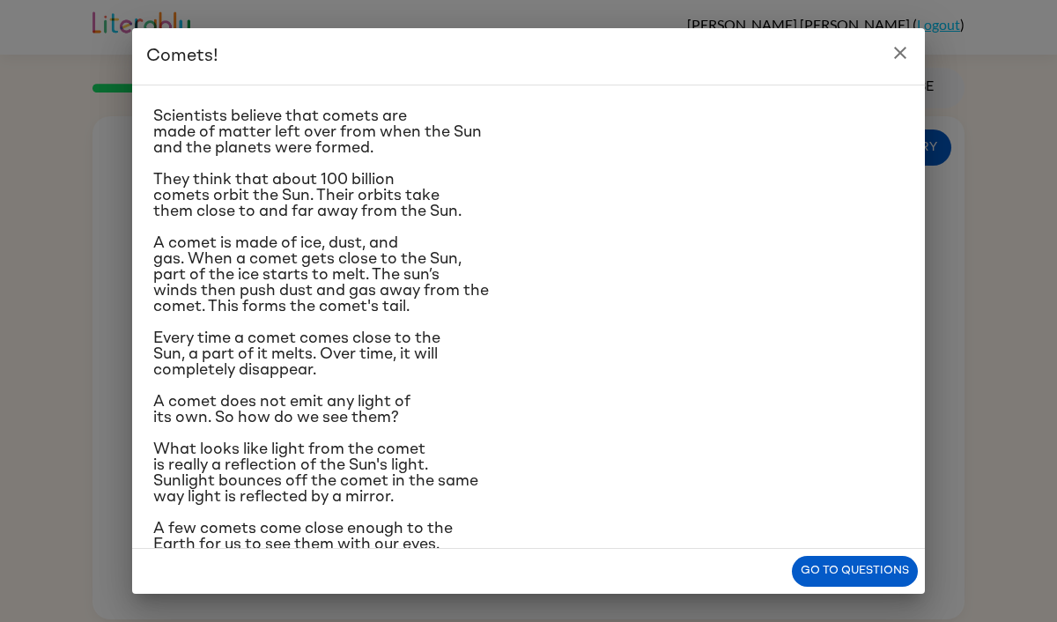
scroll to position [25, 0]
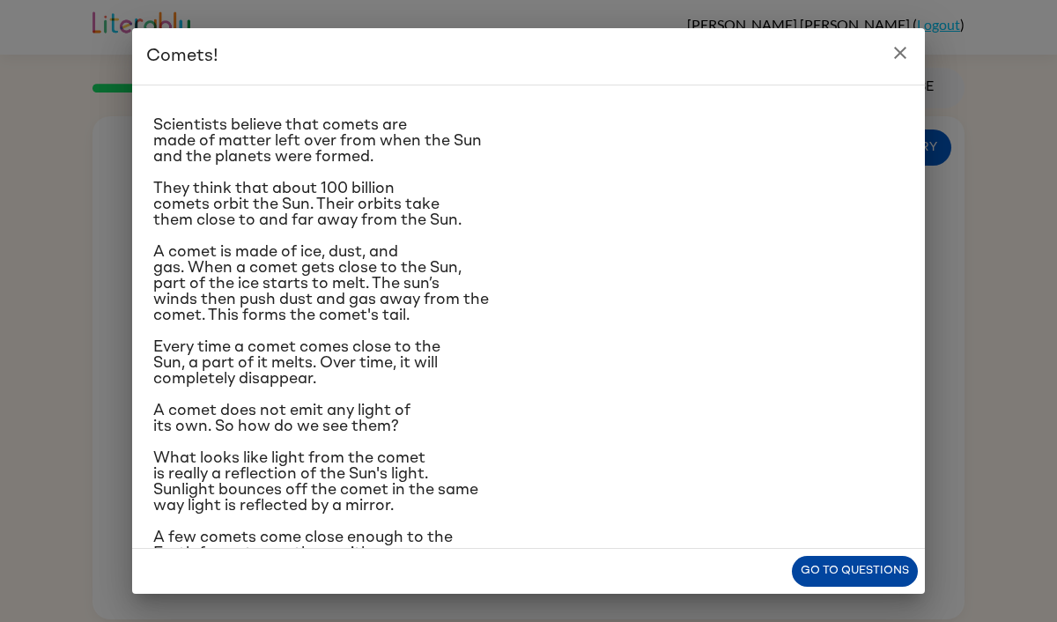
click at [815, 564] on button "Go to questions" at bounding box center [855, 571] width 126 height 31
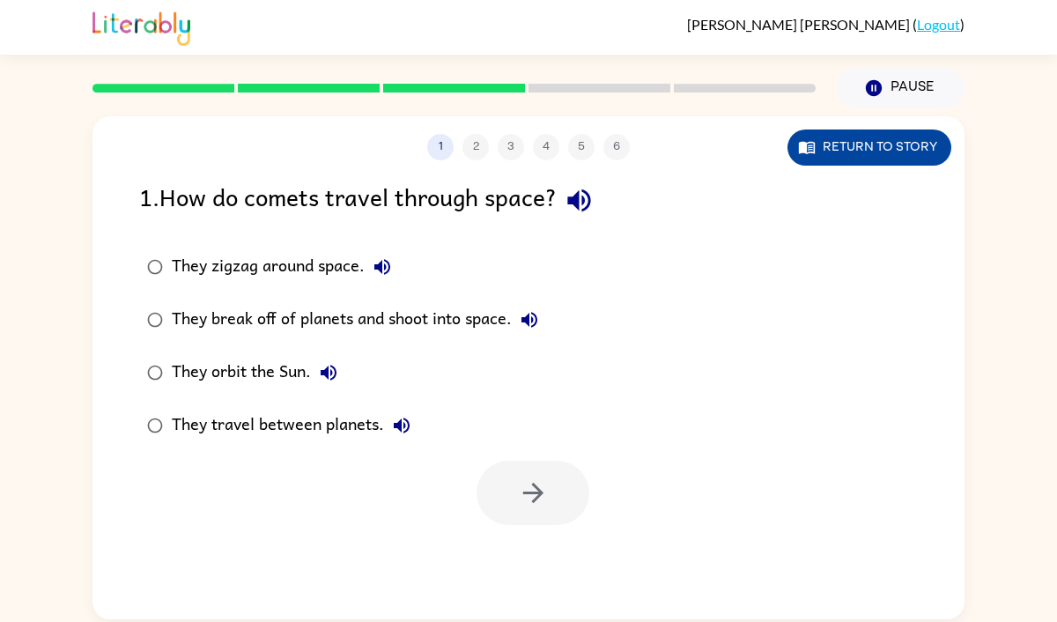
click at [894, 147] on button "Return to story" at bounding box center [870, 148] width 164 height 36
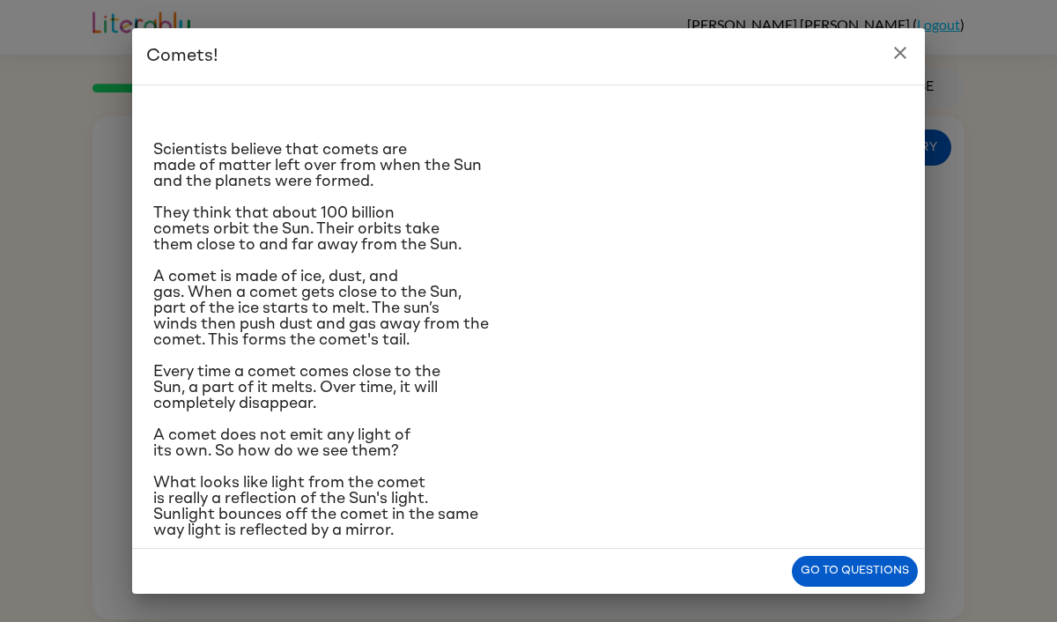
click at [831, 546] on div "Scientists believe that comets are made of matter left over from when the Sun a…" at bounding box center [528, 359] width 751 height 518
click at [832, 557] on button "Go to questions" at bounding box center [855, 571] width 126 height 31
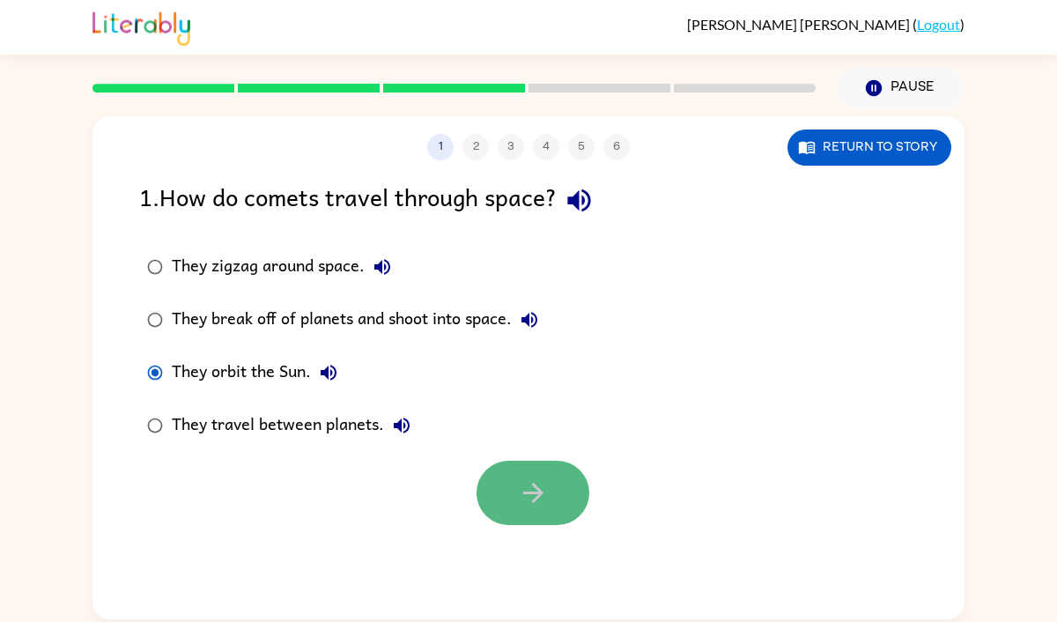
click at [537, 500] on icon "button" at bounding box center [533, 493] width 31 height 31
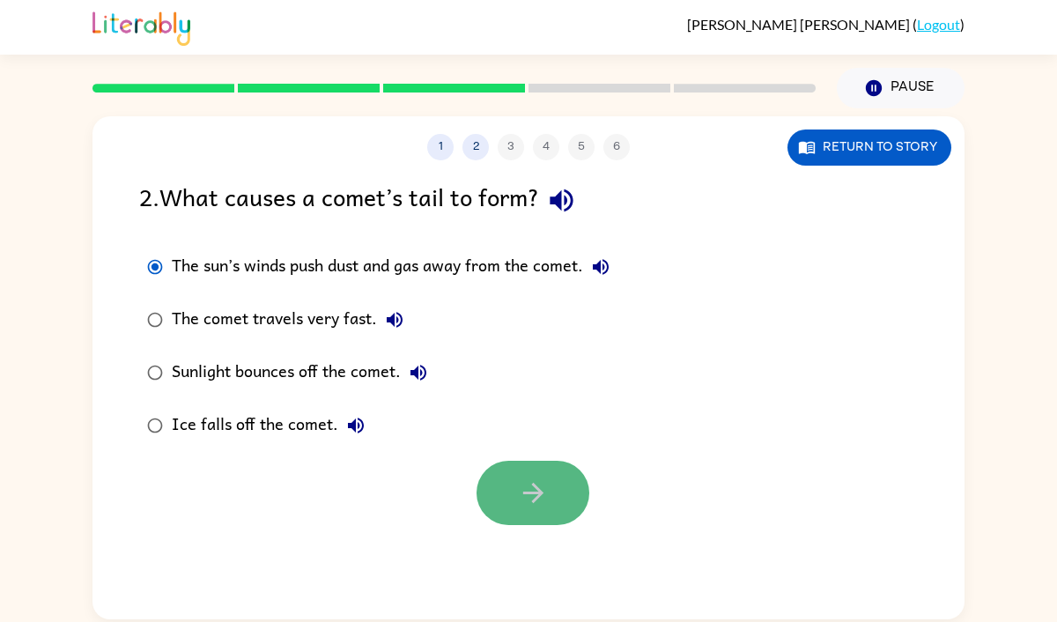
click at [550, 510] on button "button" at bounding box center [533, 493] width 113 height 64
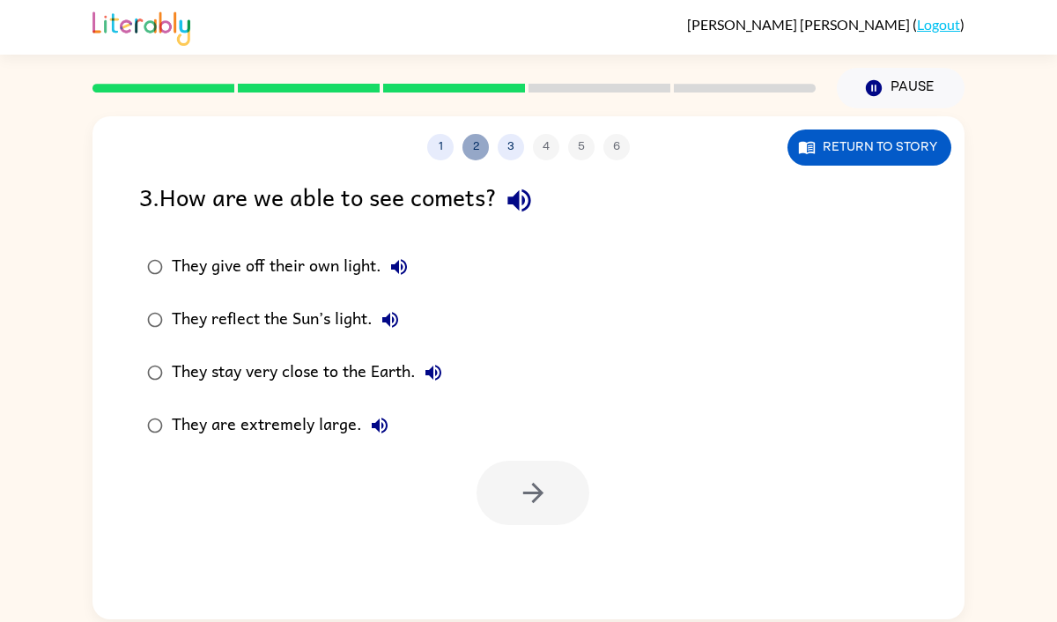
click at [477, 152] on button "2" at bounding box center [476, 147] width 26 height 26
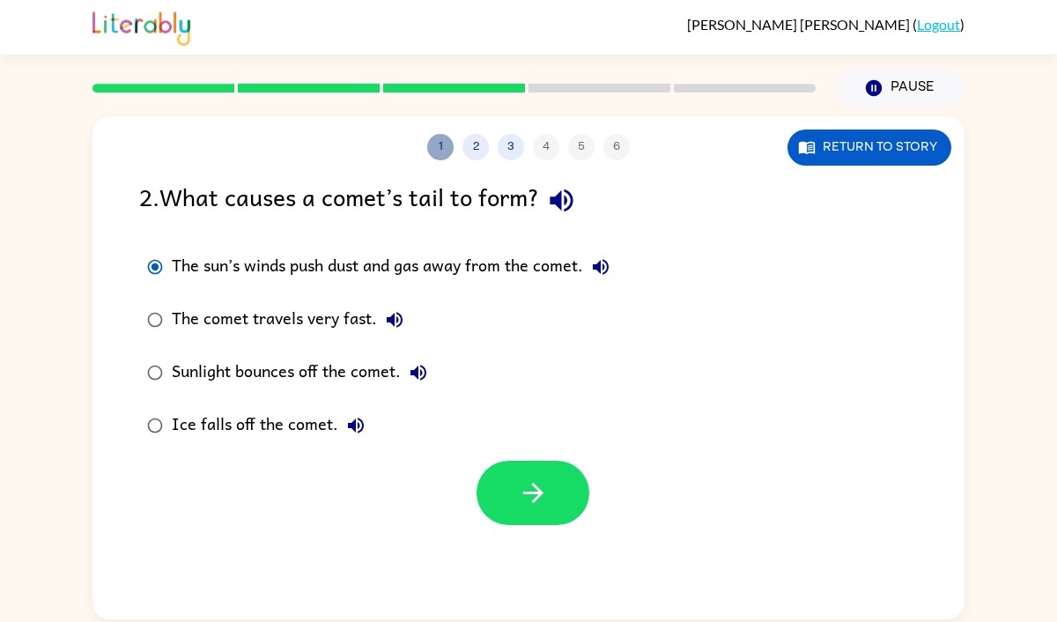
click at [447, 149] on button "1" at bounding box center [440, 147] width 26 height 26
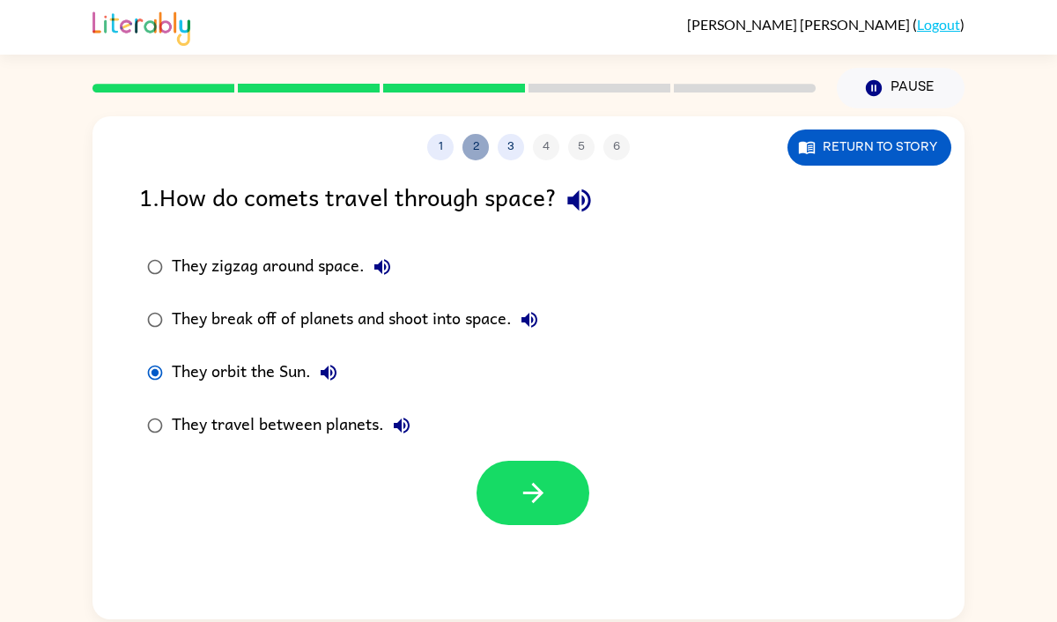
click at [478, 152] on button "2" at bounding box center [476, 147] width 26 height 26
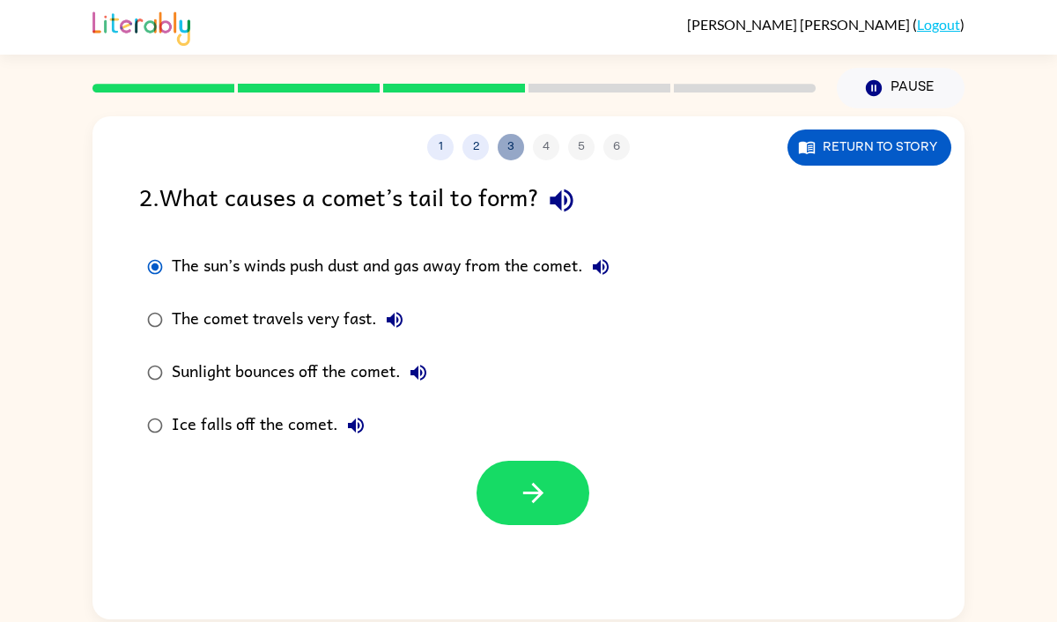
click at [512, 151] on button "3" at bounding box center [511, 147] width 26 height 26
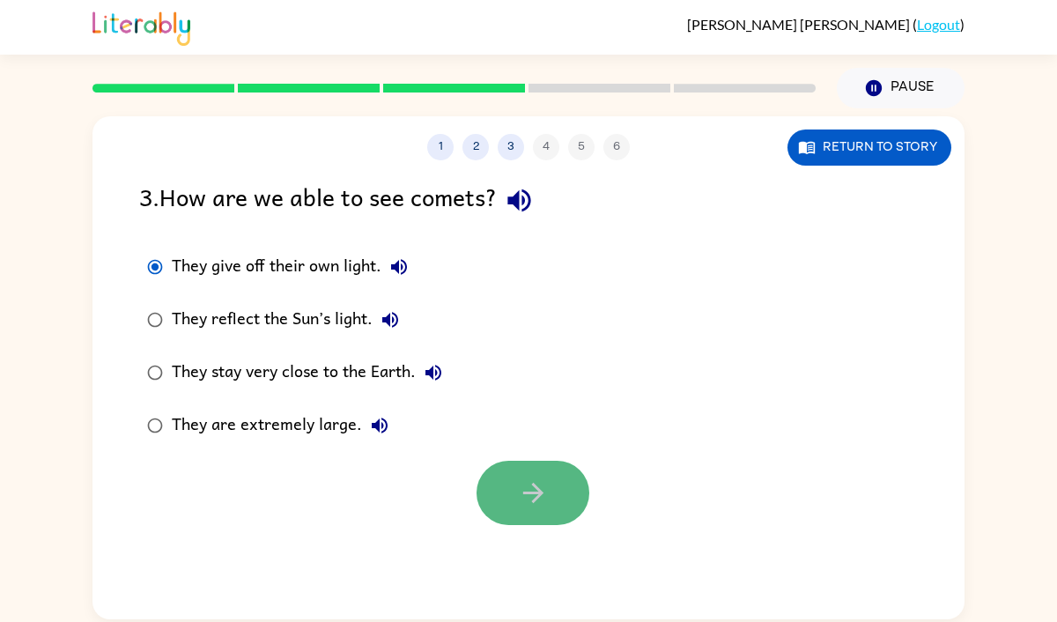
click at [504, 466] on button "button" at bounding box center [533, 493] width 113 height 64
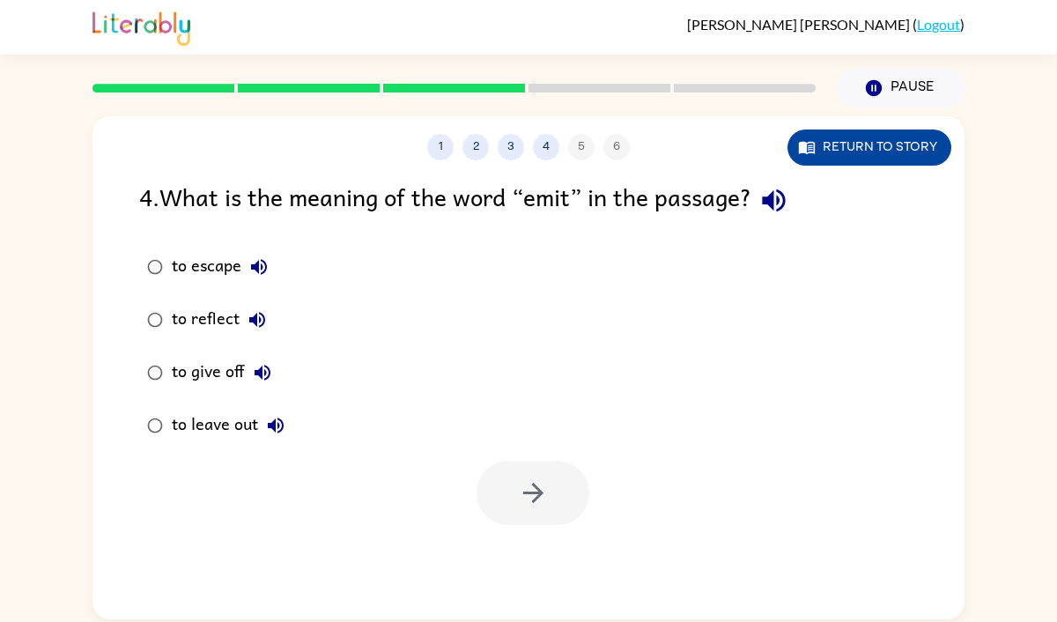
click at [909, 139] on button "Return to story" at bounding box center [870, 148] width 164 height 36
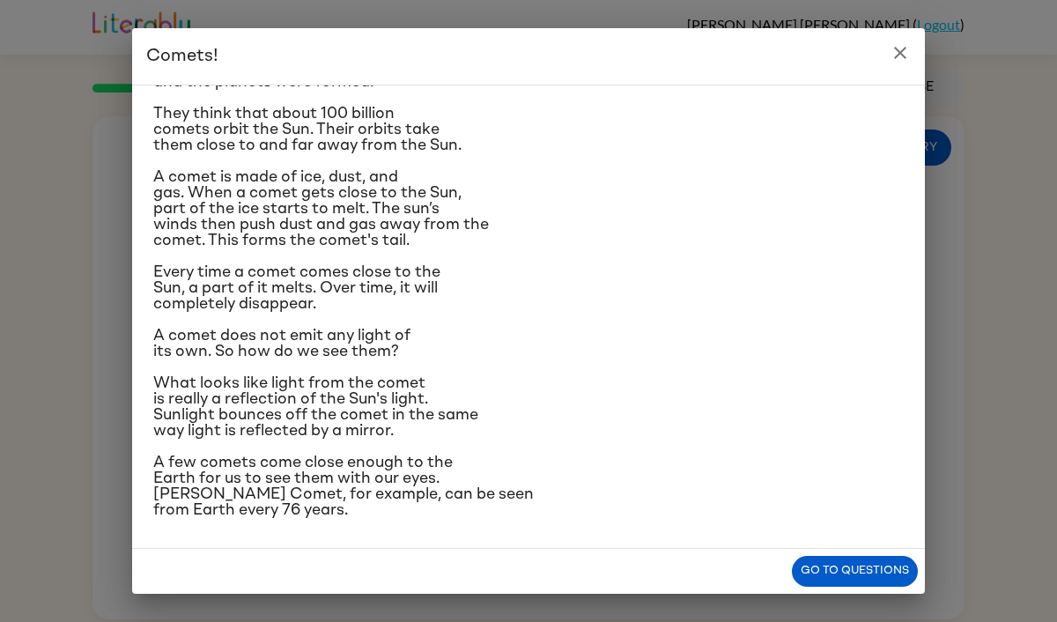
scroll to position [187, 0]
click at [819, 577] on button "Go to questions" at bounding box center [855, 571] width 126 height 31
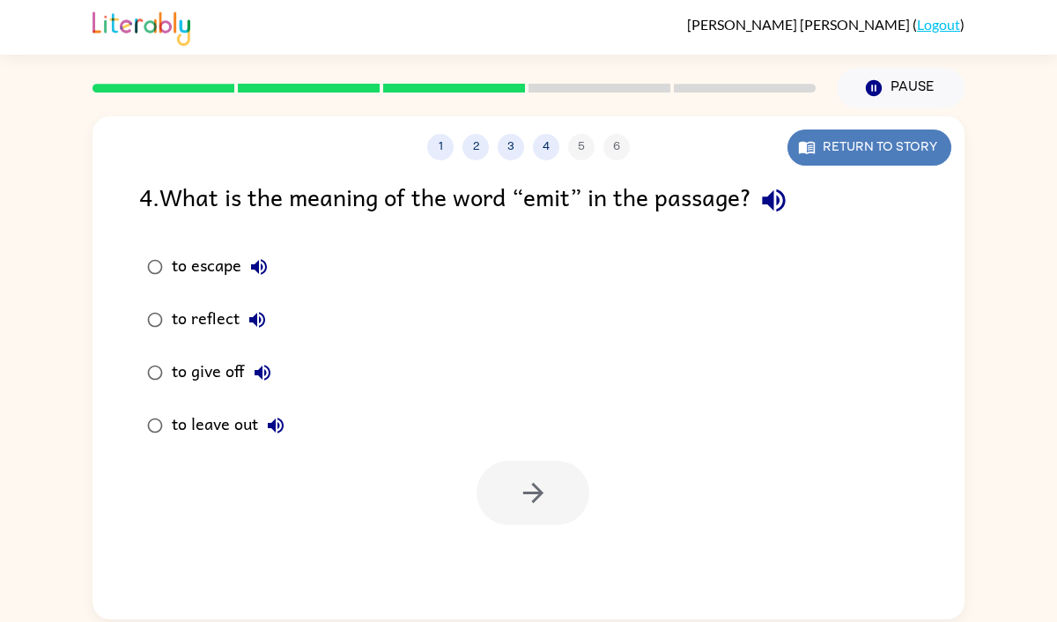
click at [877, 159] on button "Return to story" at bounding box center [870, 148] width 164 height 36
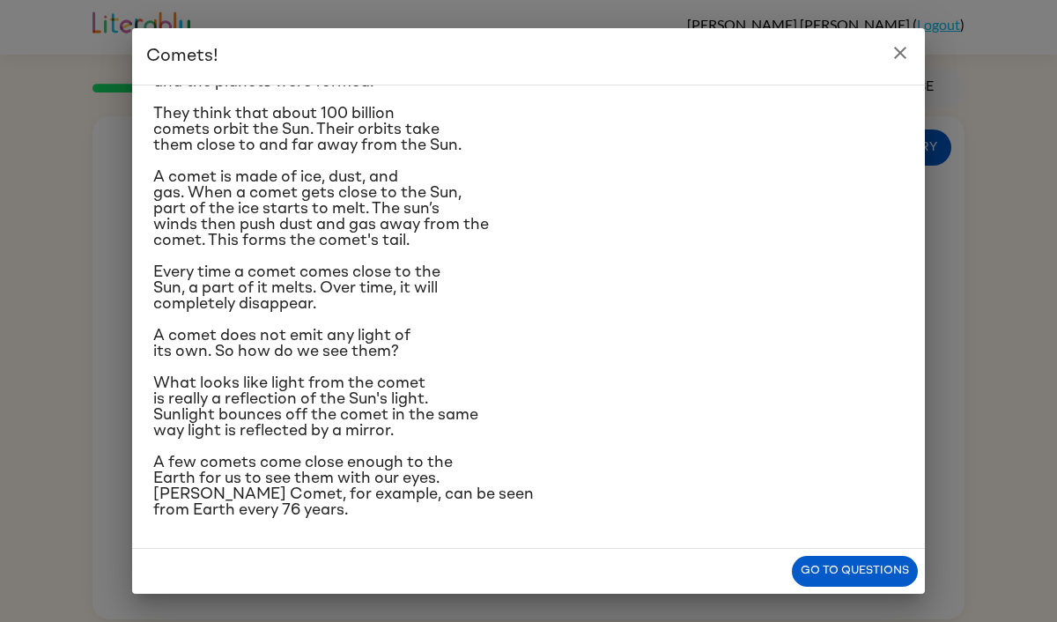
scroll to position [134, 0]
click at [863, 567] on button "Go to questions" at bounding box center [855, 571] width 126 height 31
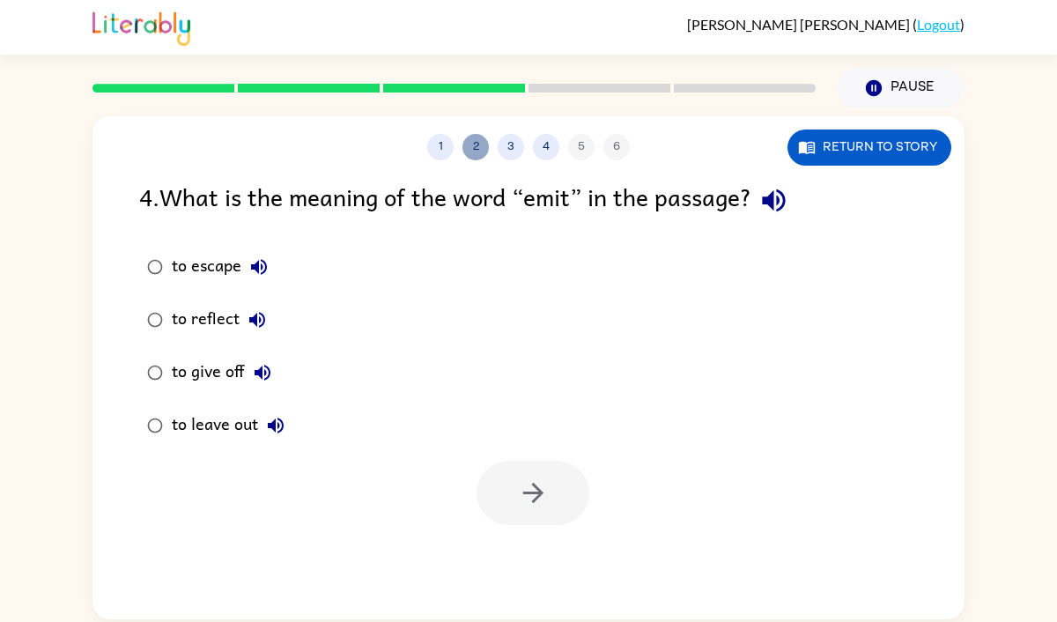
click at [475, 149] on button "2" at bounding box center [476, 147] width 26 height 26
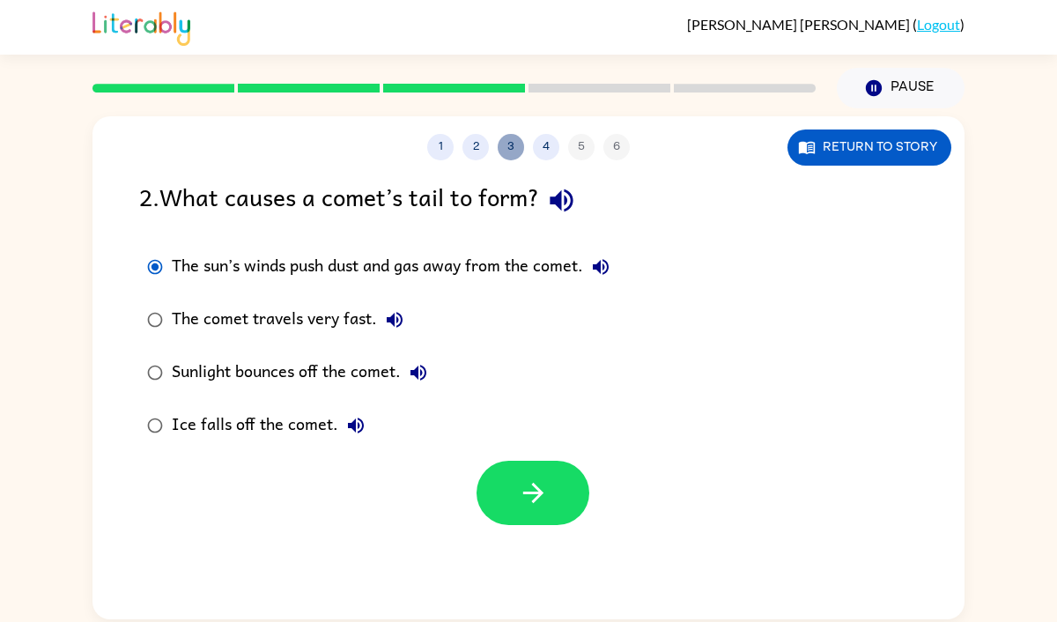
click at [510, 149] on button "3" at bounding box center [511, 147] width 26 height 26
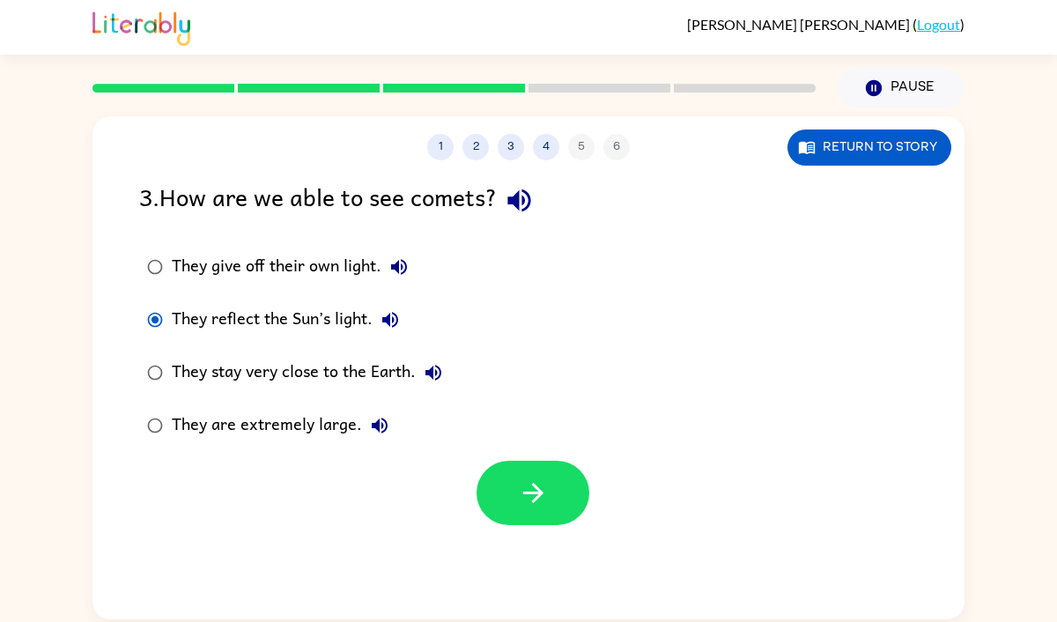
click at [529, 138] on div "1 2 3 4 5 6" at bounding box center [529, 147] width 872 height 26
click at [536, 143] on button "4" at bounding box center [546, 147] width 26 height 26
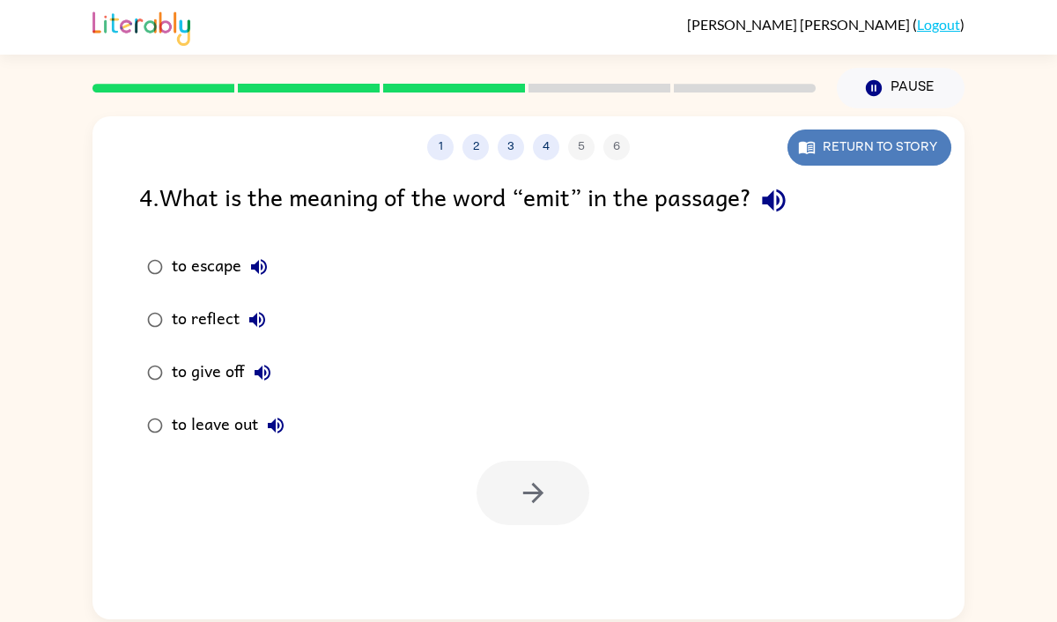
click at [847, 130] on button "Return to story" at bounding box center [870, 148] width 164 height 36
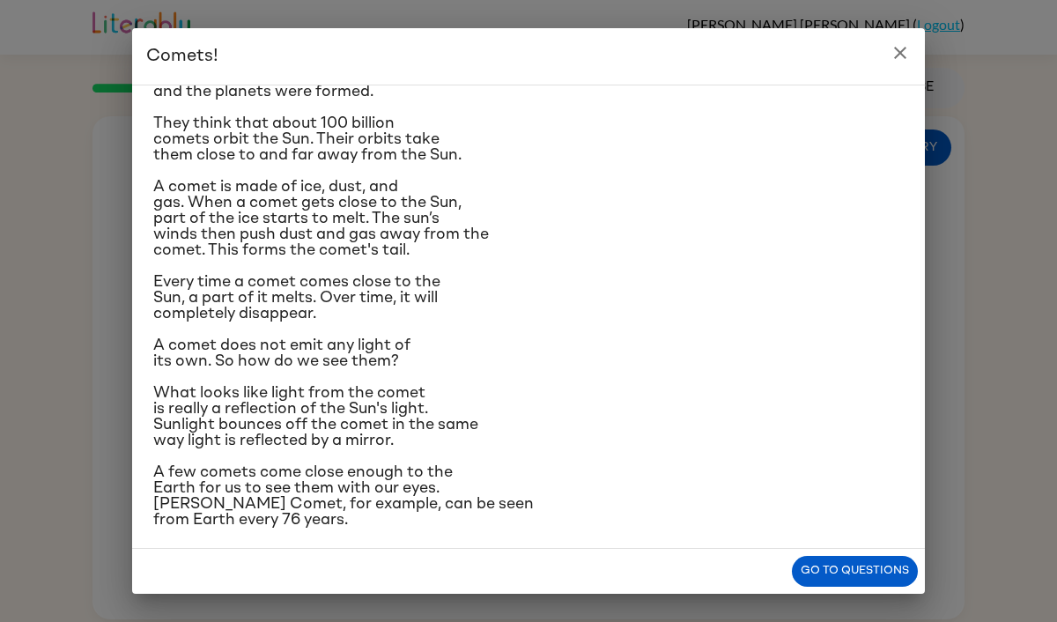
scroll to position [91, 0]
click at [829, 570] on button "Go to questions" at bounding box center [855, 571] width 126 height 31
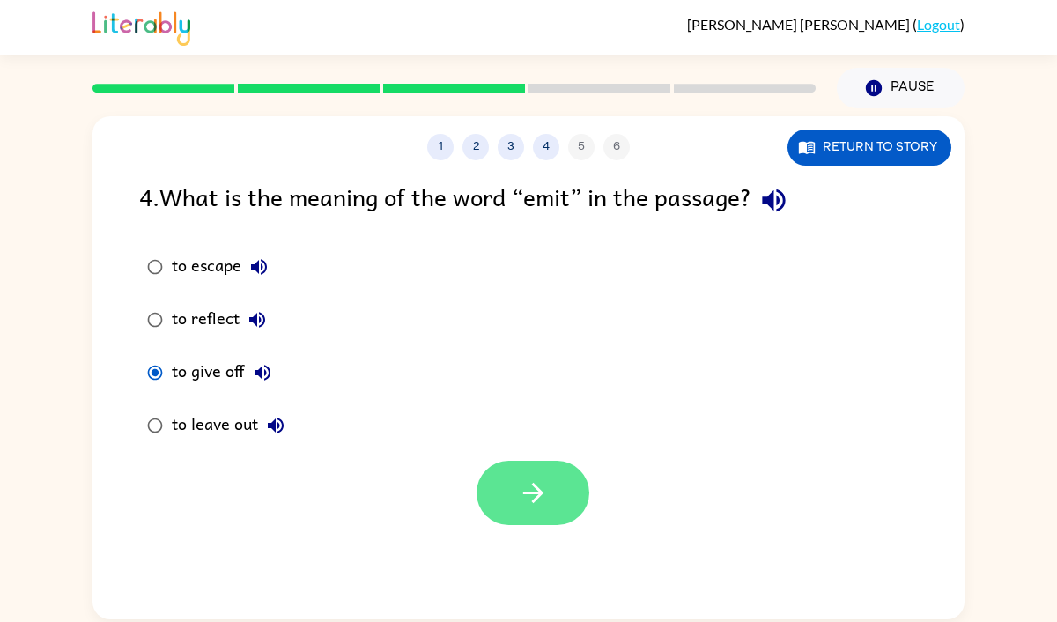
click at [533, 488] on icon "button" at bounding box center [533, 493] width 31 height 31
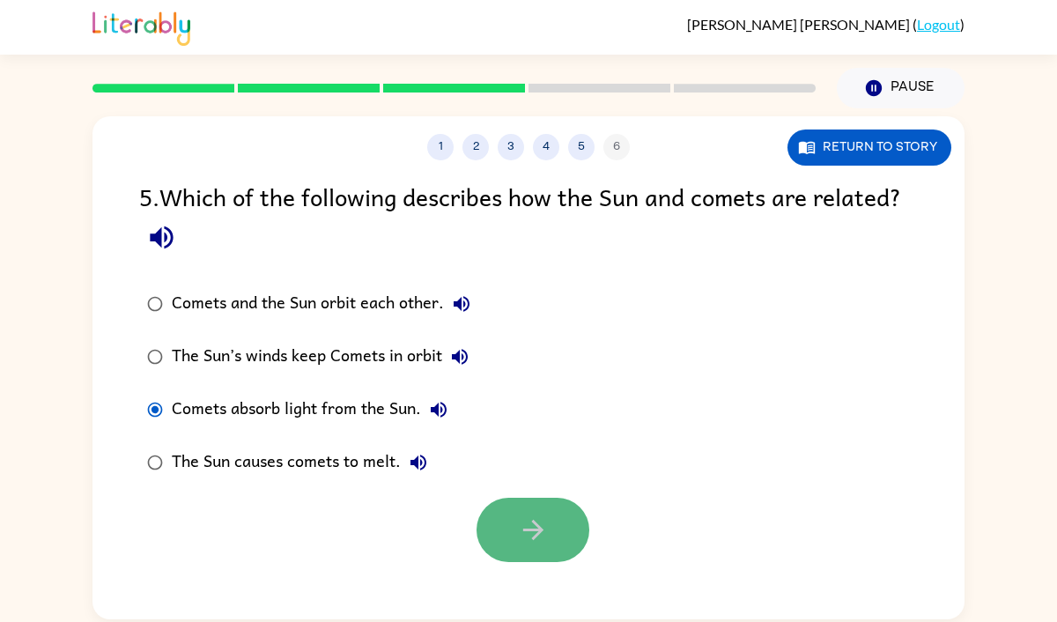
click at [518, 529] on icon "button" at bounding box center [533, 530] width 31 height 31
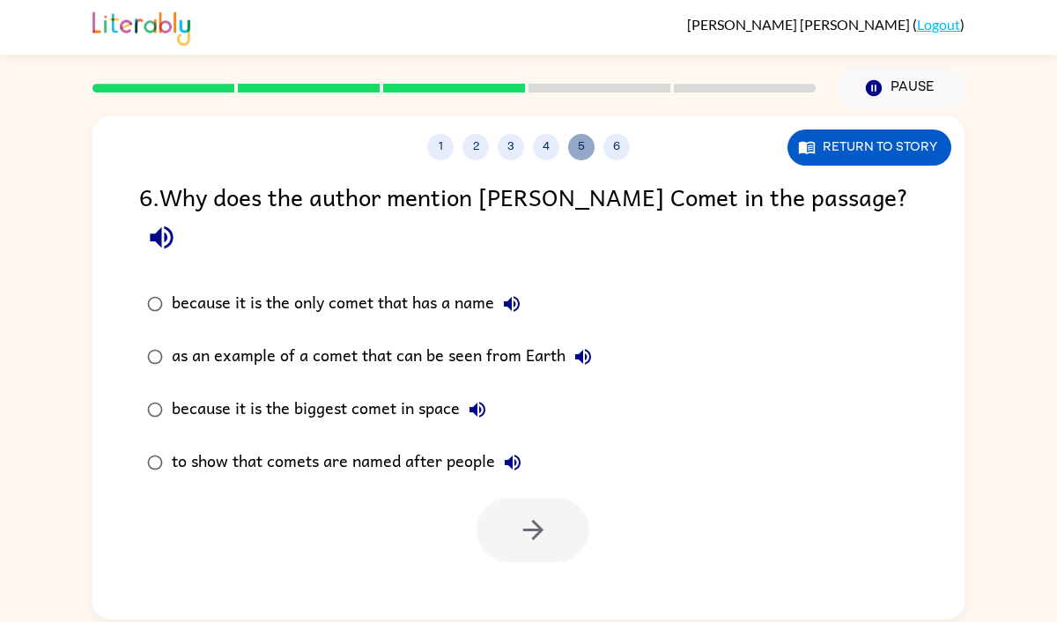
click at [585, 143] on button "5" at bounding box center [581, 147] width 26 height 26
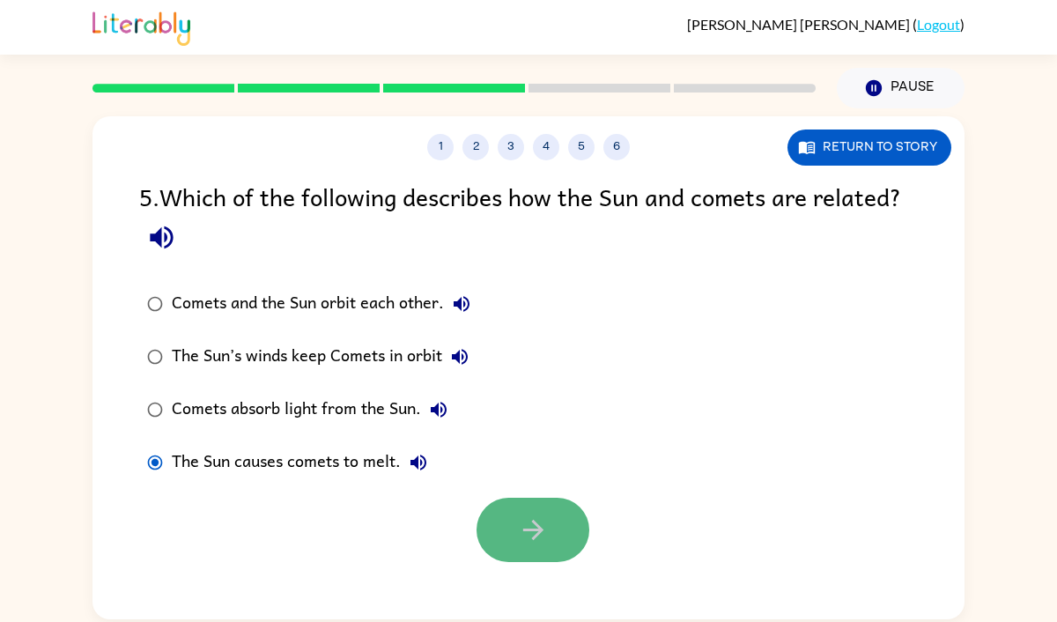
click at [522, 529] on icon "button" at bounding box center [533, 530] width 31 height 31
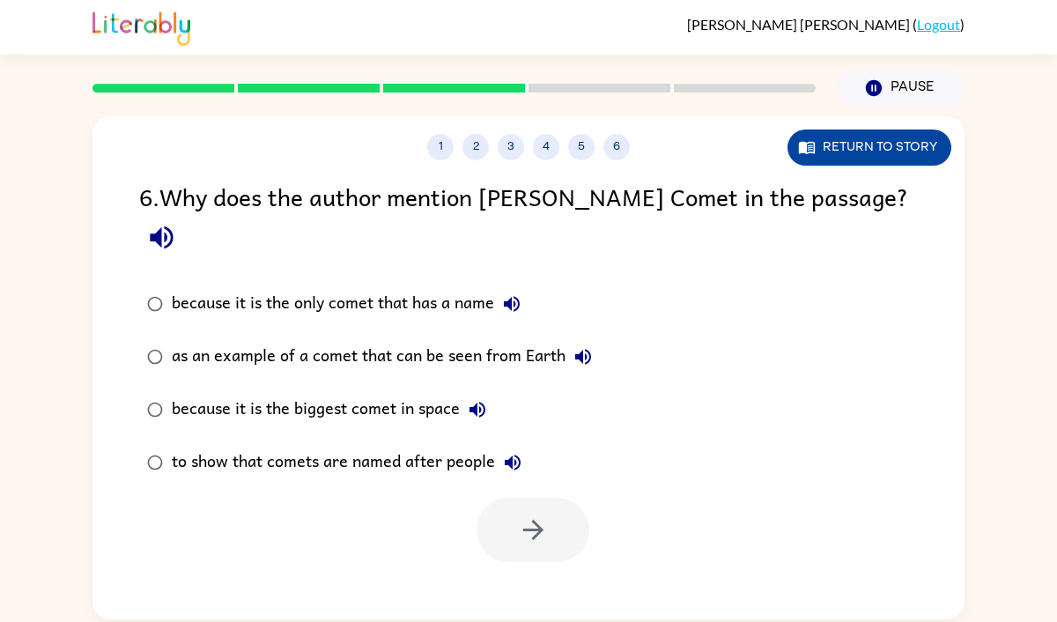
click at [860, 144] on button "Return to story" at bounding box center [870, 148] width 164 height 36
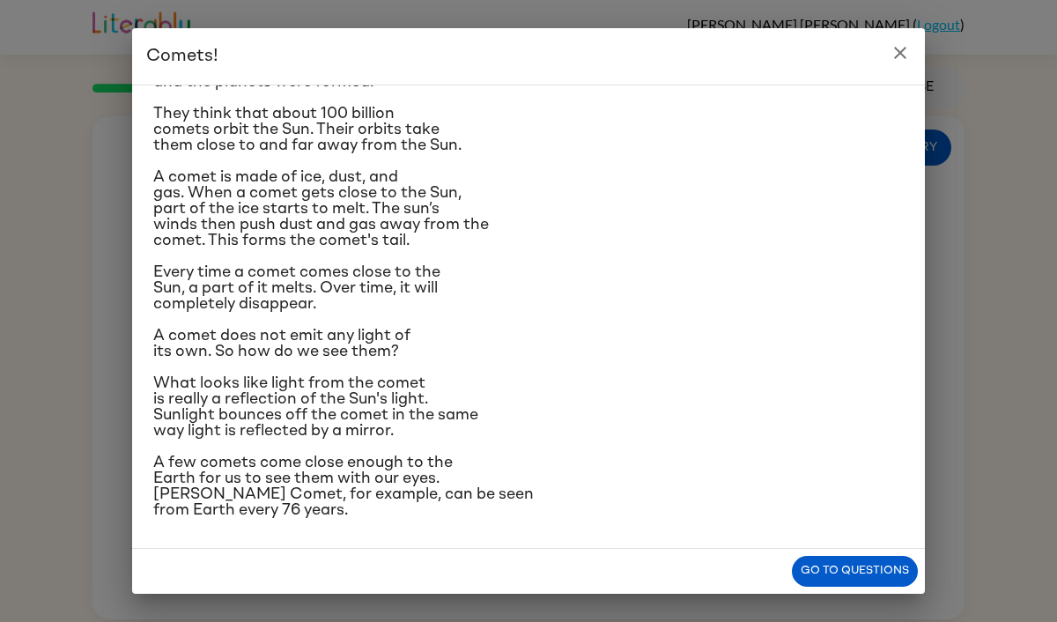
scroll to position [205, 0]
click at [861, 566] on button "Go to questions" at bounding box center [855, 571] width 126 height 31
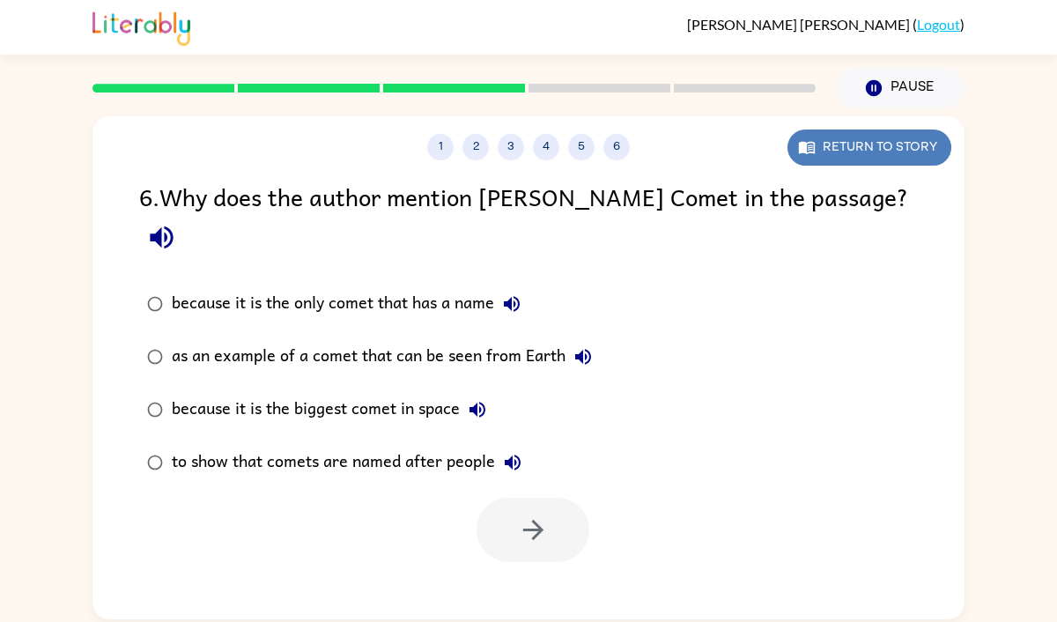
click at [856, 141] on button "Return to story" at bounding box center [870, 148] width 164 height 36
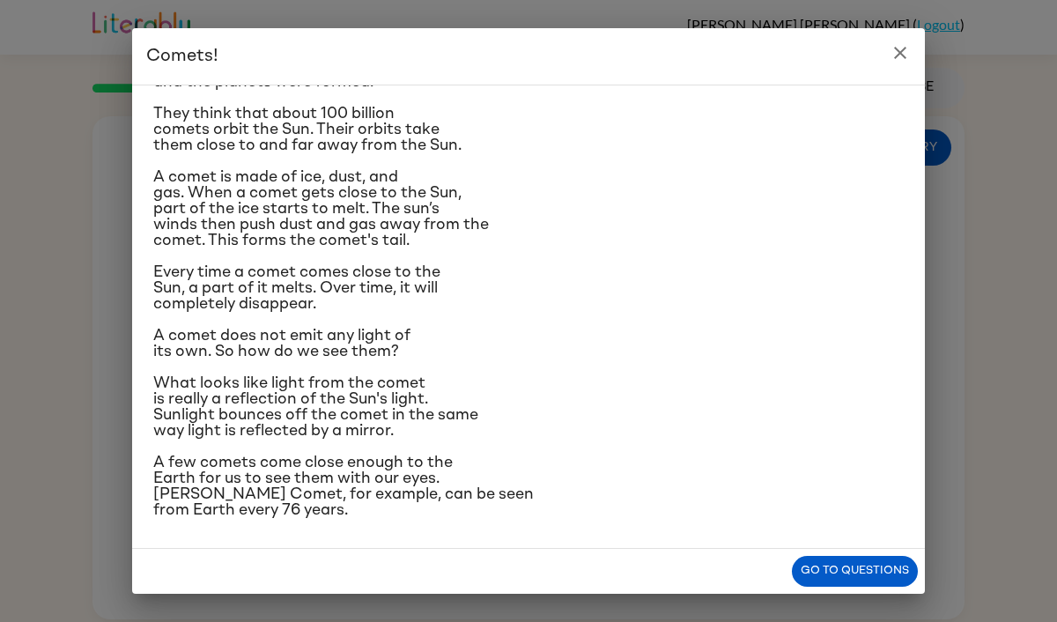
scroll to position [215, 0]
click at [844, 578] on button "Go to questions" at bounding box center [855, 571] width 126 height 31
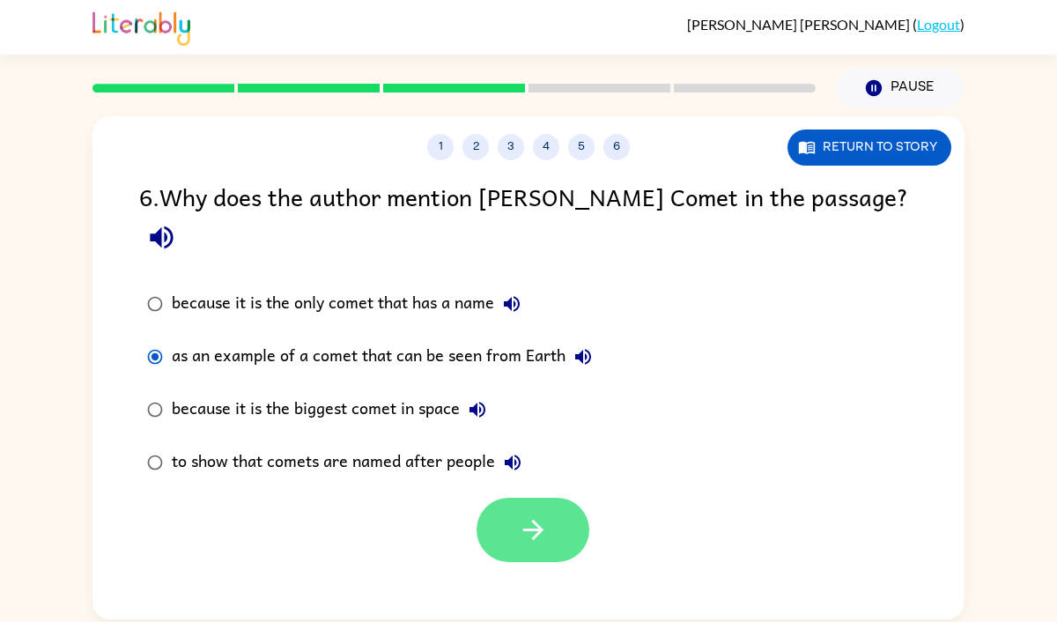
click at [515, 510] on button "button" at bounding box center [533, 530] width 113 height 64
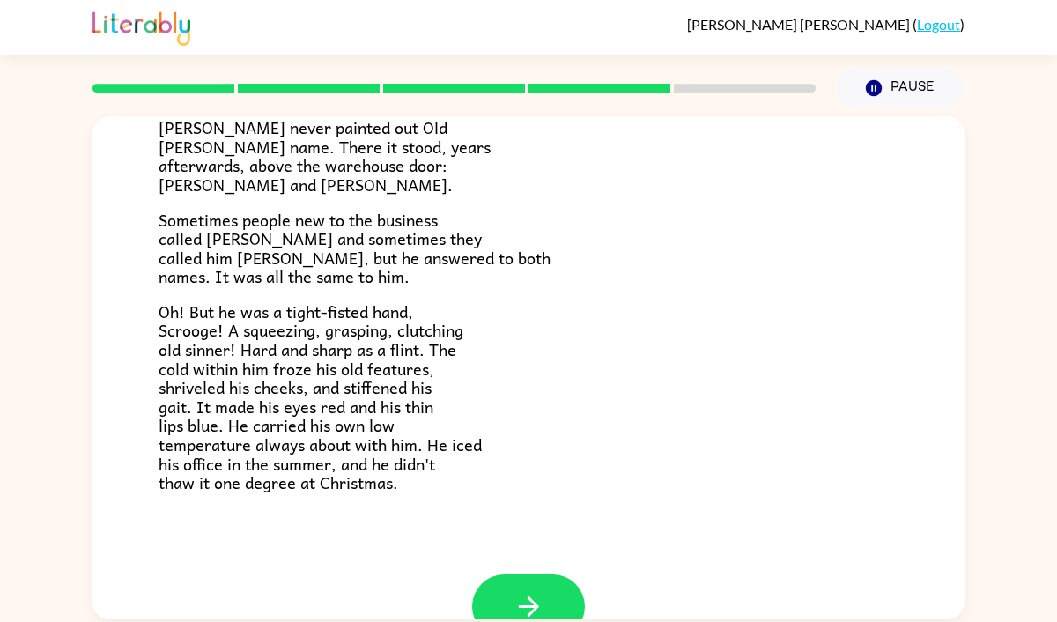
scroll to position [559, 0]
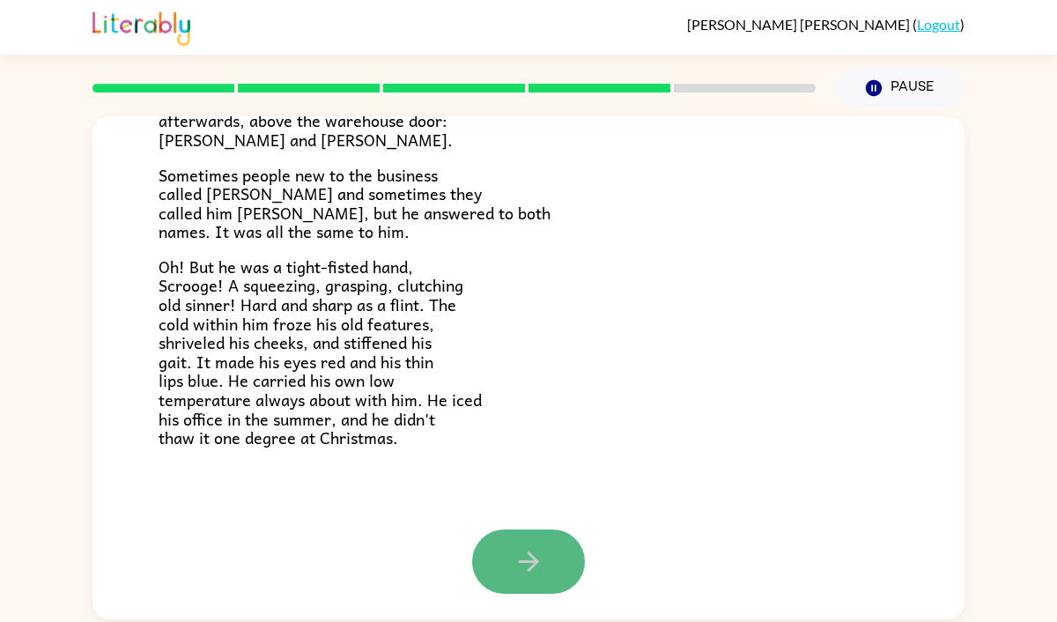
click at [503, 552] on button "button" at bounding box center [528, 561] width 113 height 64
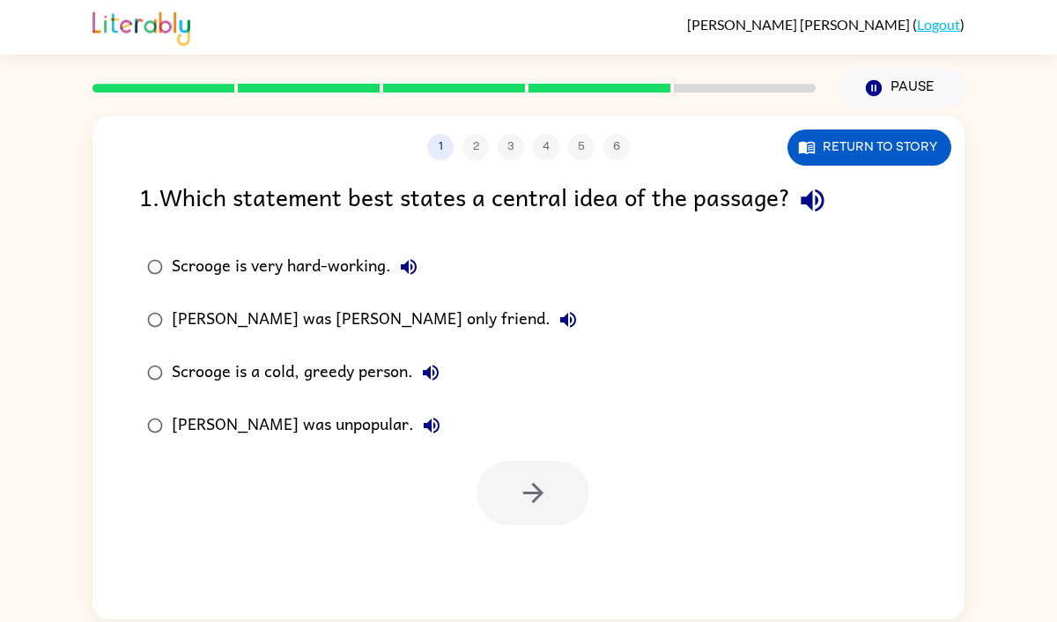
scroll to position [0, 0]
click at [846, 137] on button "Return to story" at bounding box center [870, 148] width 164 height 36
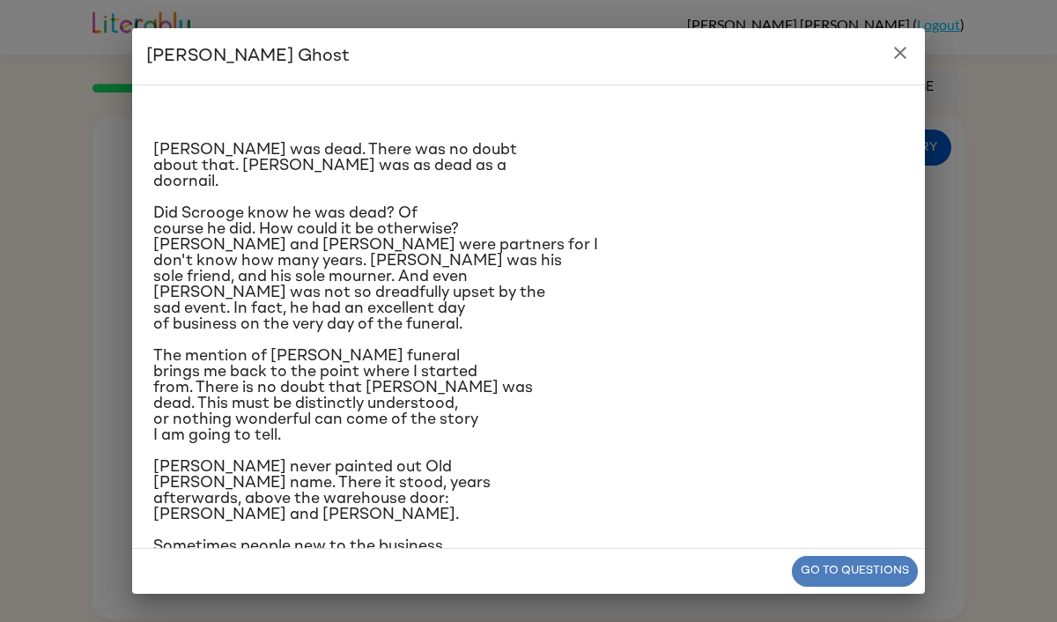
click at [828, 573] on button "Go to questions" at bounding box center [855, 571] width 126 height 31
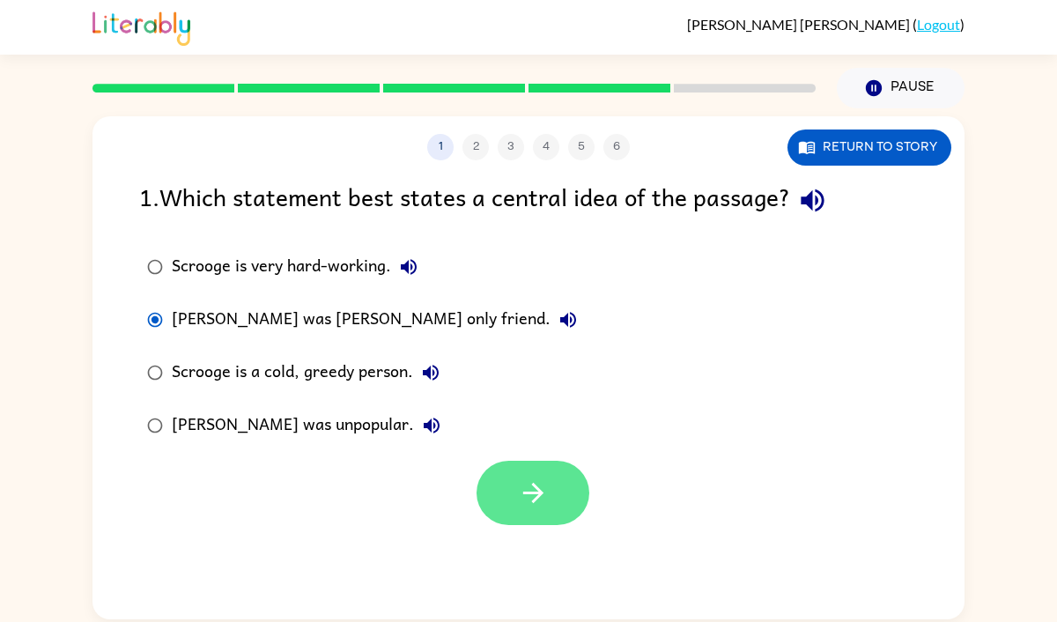
click at [537, 483] on icon "button" at bounding box center [533, 493] width 31 height 31
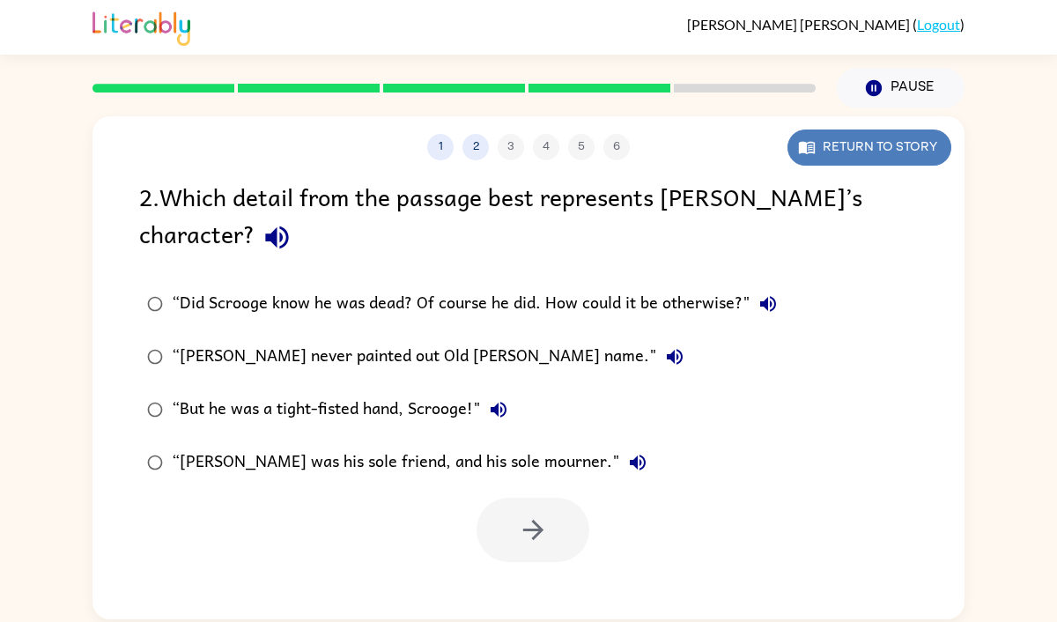
click at [886, 143] on button "Return to story" at bounding box center [870, 148] width 164 height 36
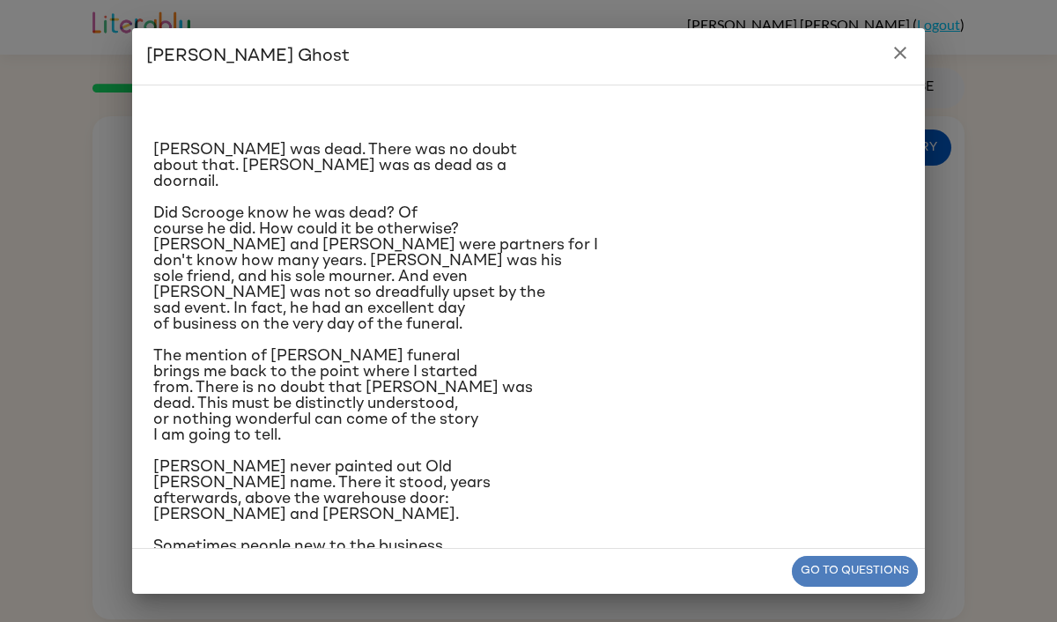
click at [840, 571] on button "Go to questions" at bounding box center [855, 571] width 126 height 31
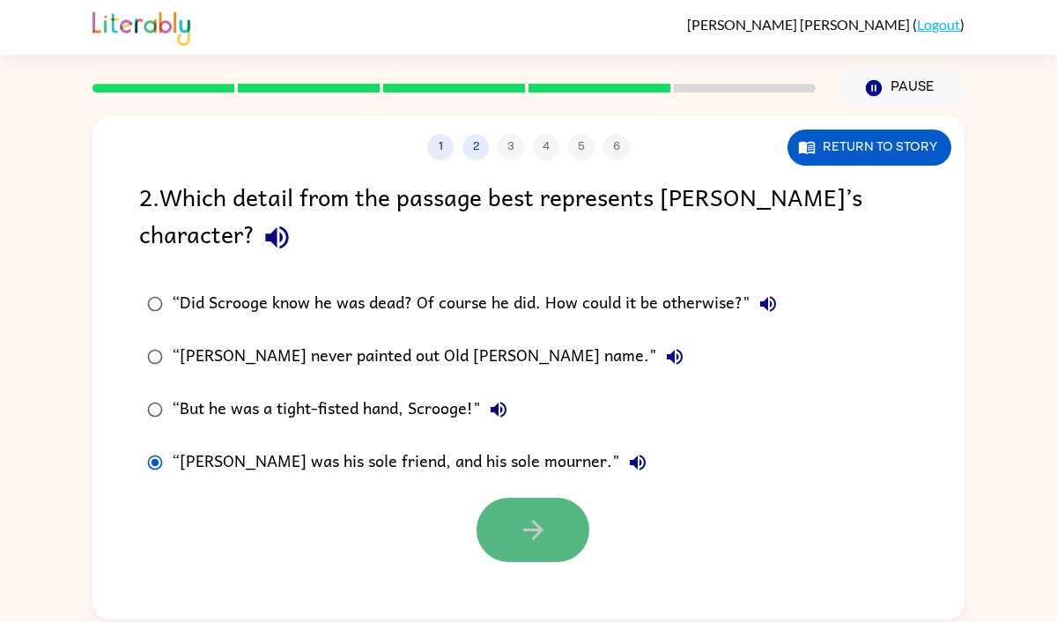
click at [539, 527] on icon "button" at bounding box center [532, 530] width 20 height 20
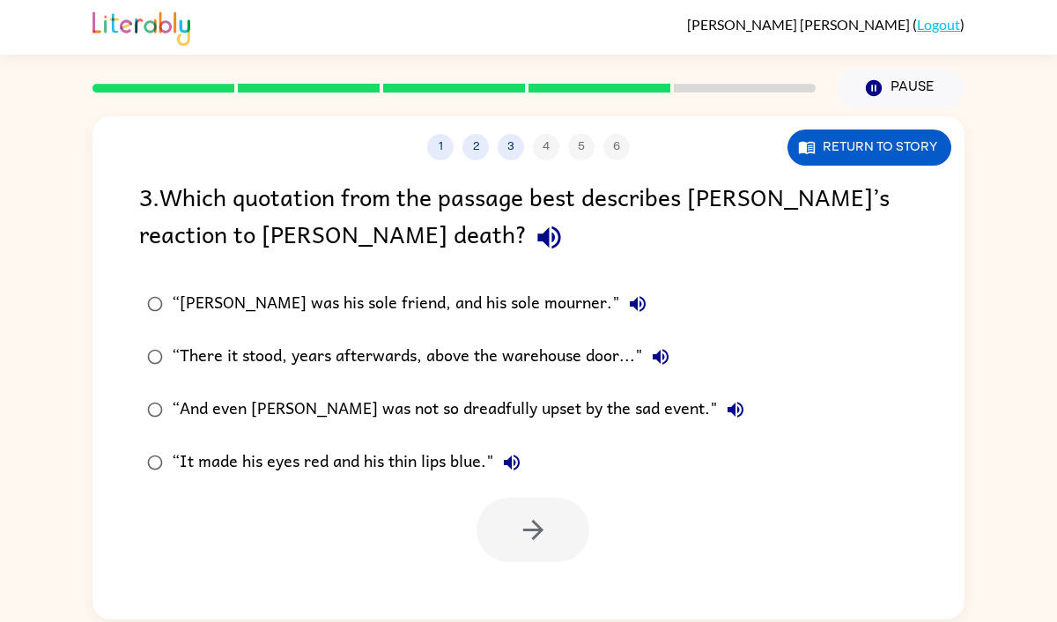
click at [443, 231] on div "3 . Which quotation from the passage best describes Scrooge’s reaction to Marle…" at bounding box center [528, 219] width 779 height 82
click at [850, 146] on button "Return to story" at bounding box center [870, 148] width 164 height 36
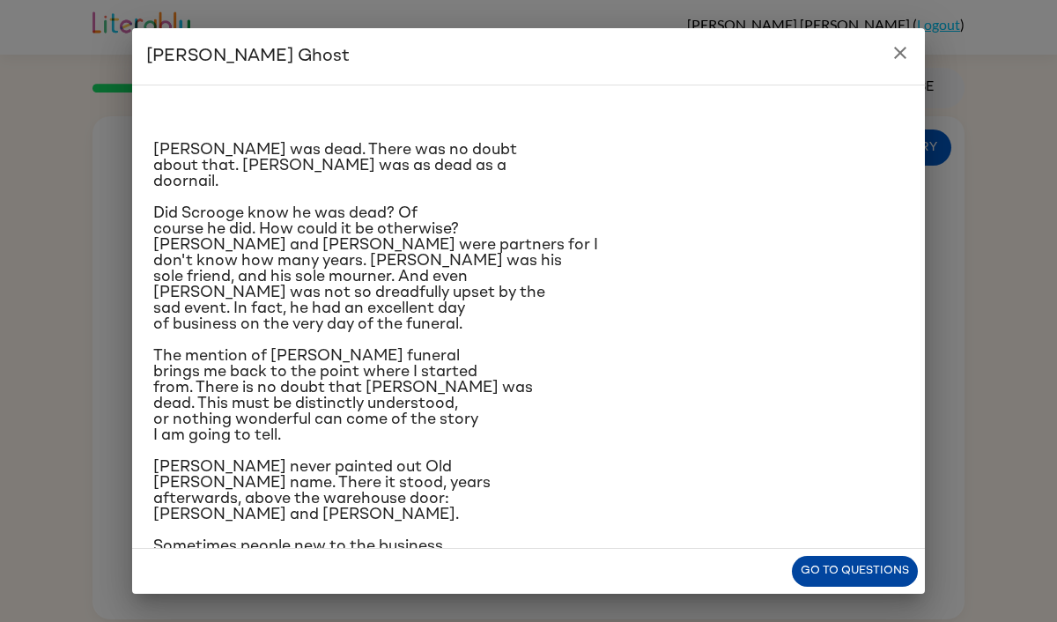
click at [824, 569] on button "Go to questions" at bounding box center [855, 571] width 126 height 31
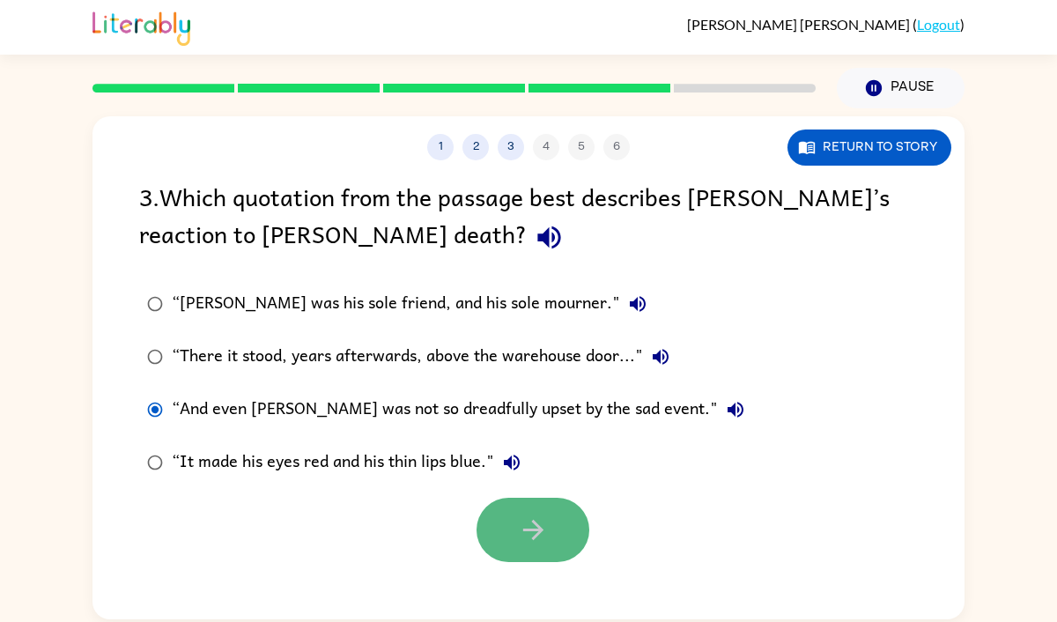
click at [544, 532] on icon "button" at bounding box center [533, 530] width 31 height 31
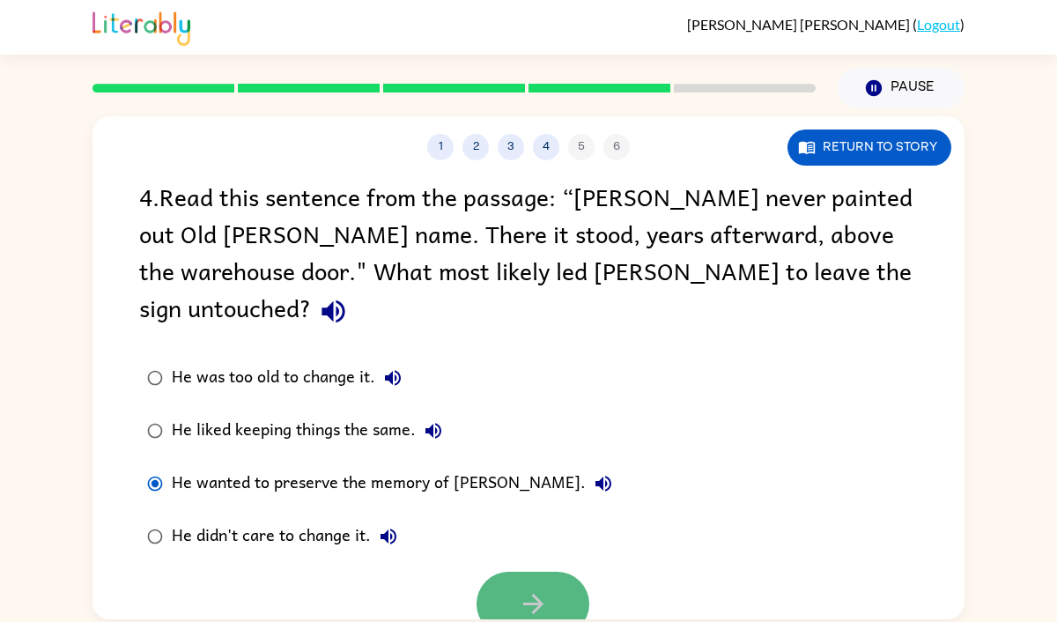
click at [516, 572] on button "button" at bounding box center [533, 604] width 113 height 64
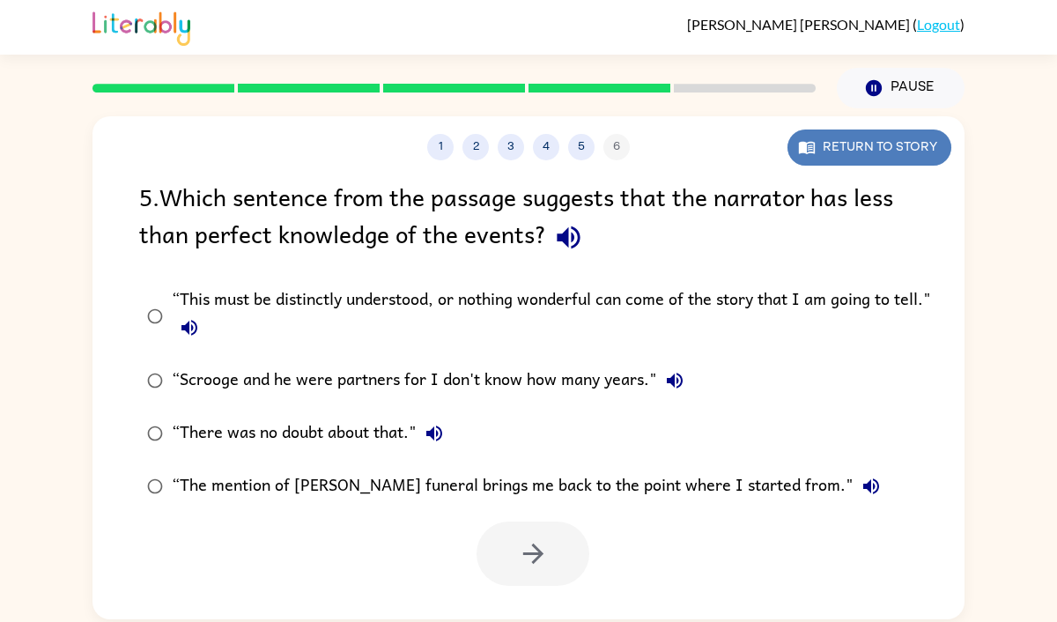
click at [833, 143] on button "Return to story" at bounding box center [870, 148] width 164 height 36
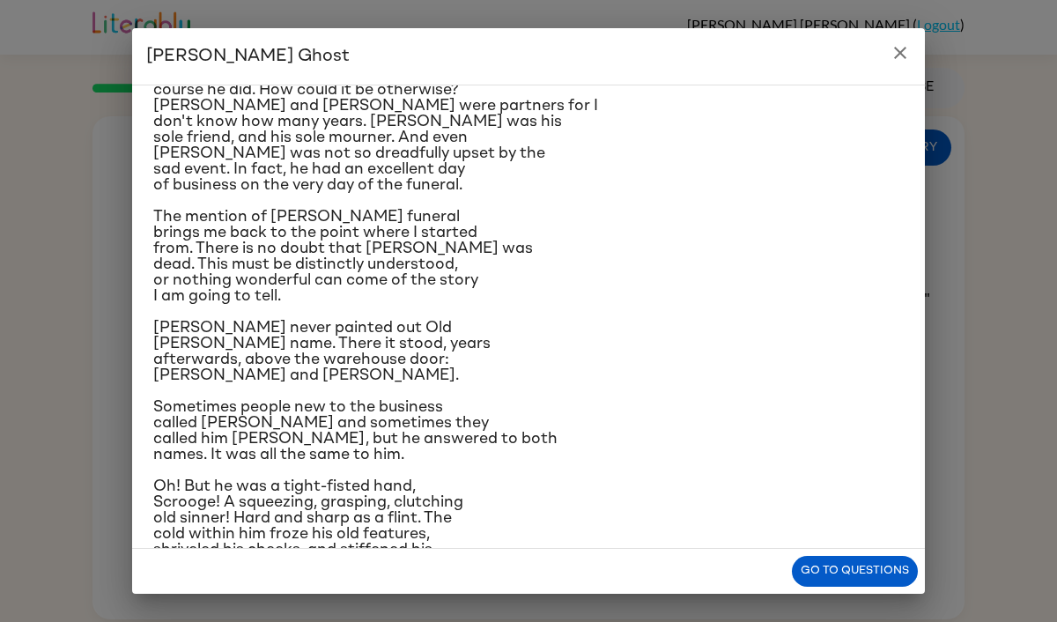
scroll to position [136, 0]
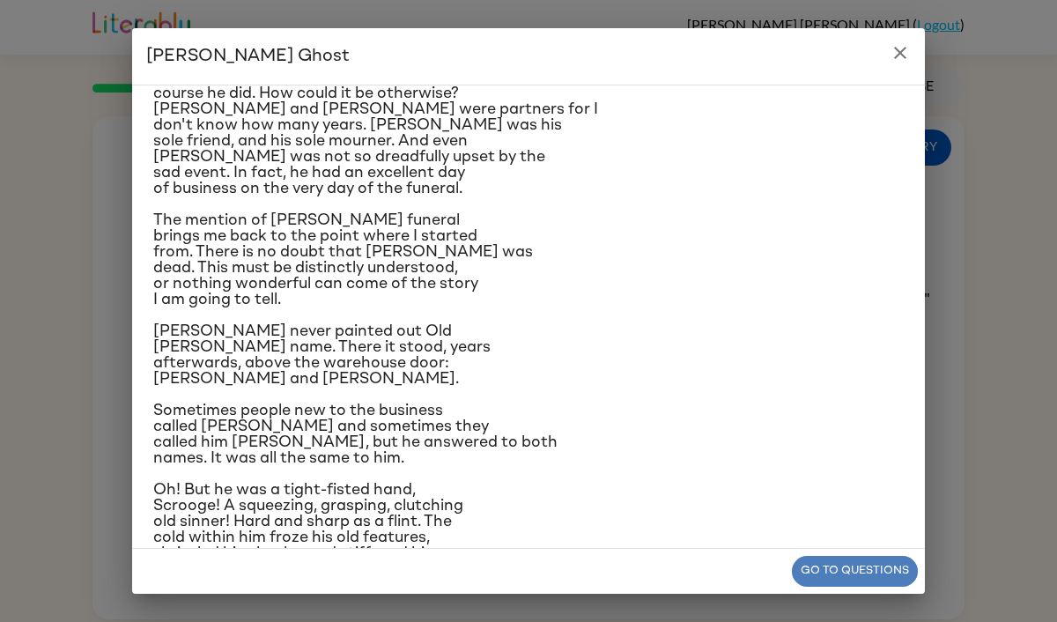
click at [871, 562] on button "Go to questions" at bounding box center [855, 571] width 126 height 31
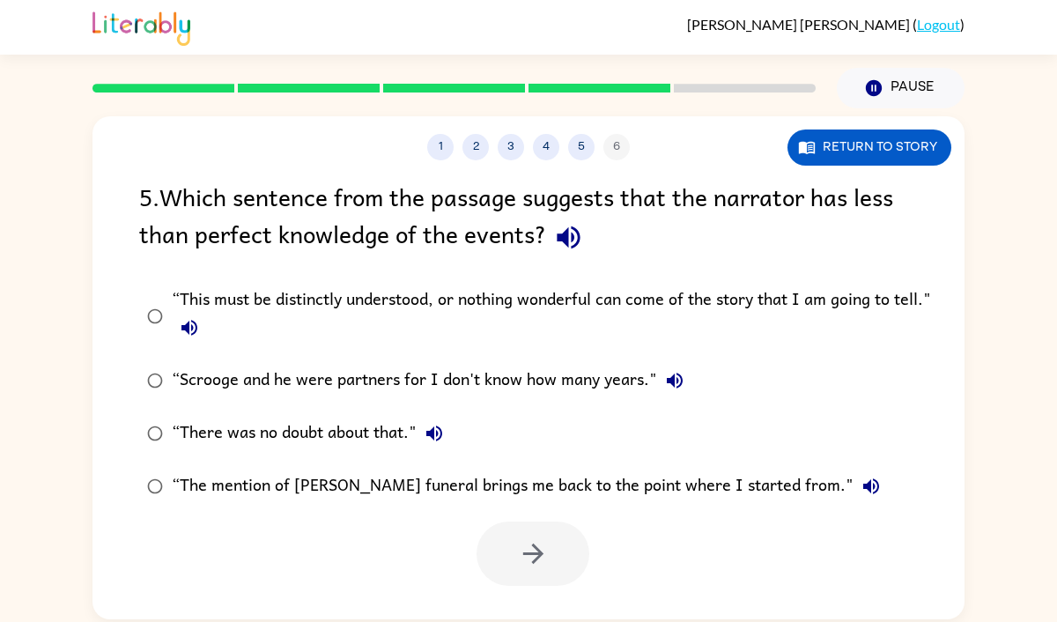
click at [737, 340] on div "“This must be distinctly understood, or nothing wonderful can come of the story…" at bounding box center [557, 315] width 770 height 59
click at [536, 550] on icon "button" at bounding box center [533, 553] width 31 height 31
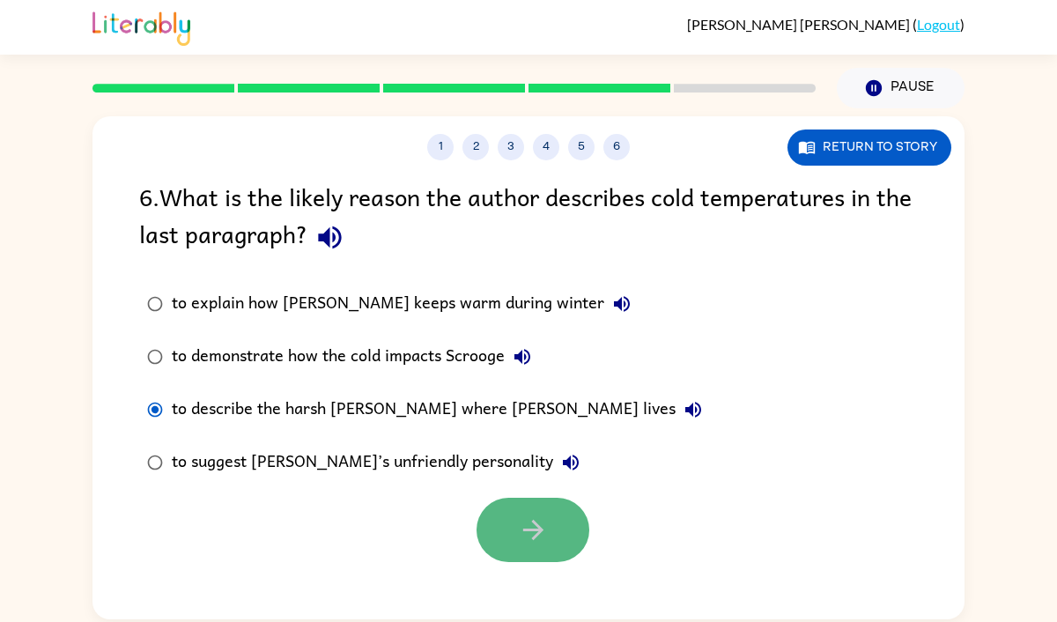
click at [547, 533] on icon "button" at bounding box center [533, 530] width 31 height 31
